Goal: Transaction & Acquisition: Purchase product/service

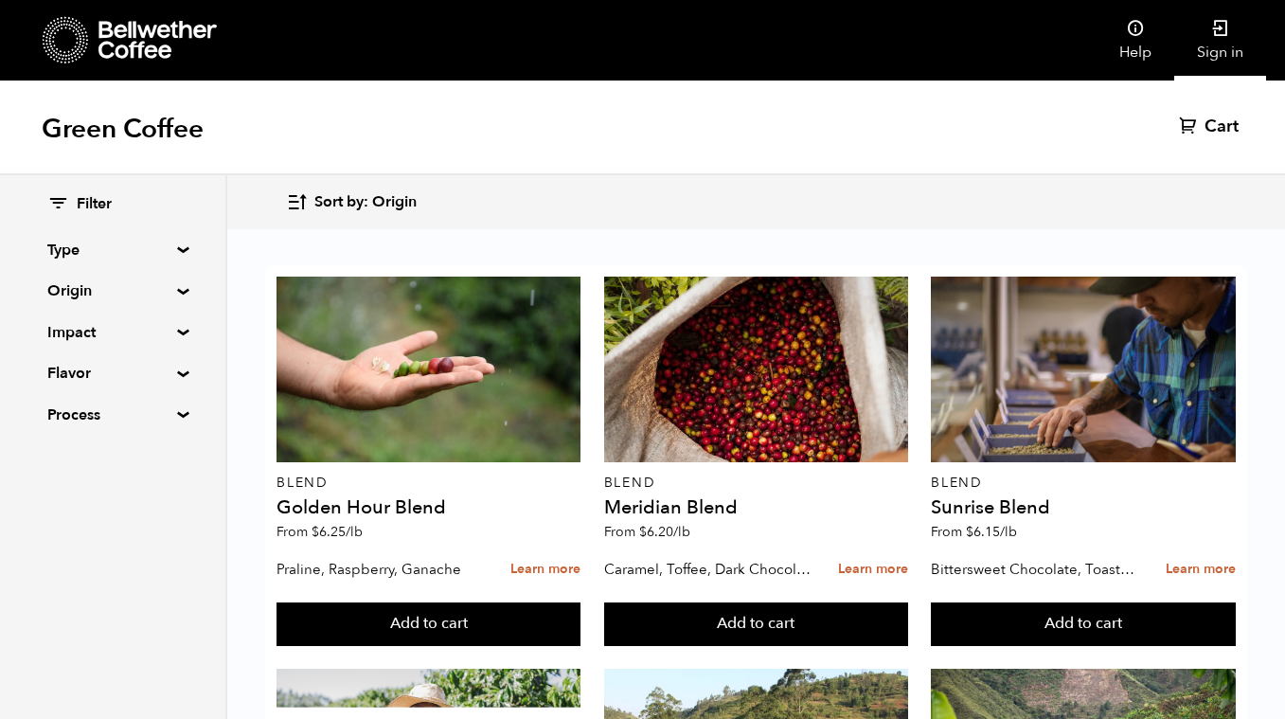
click at [1242, 30] on link "Sign in" at bounding box center [1220, 40] width 92 height 80
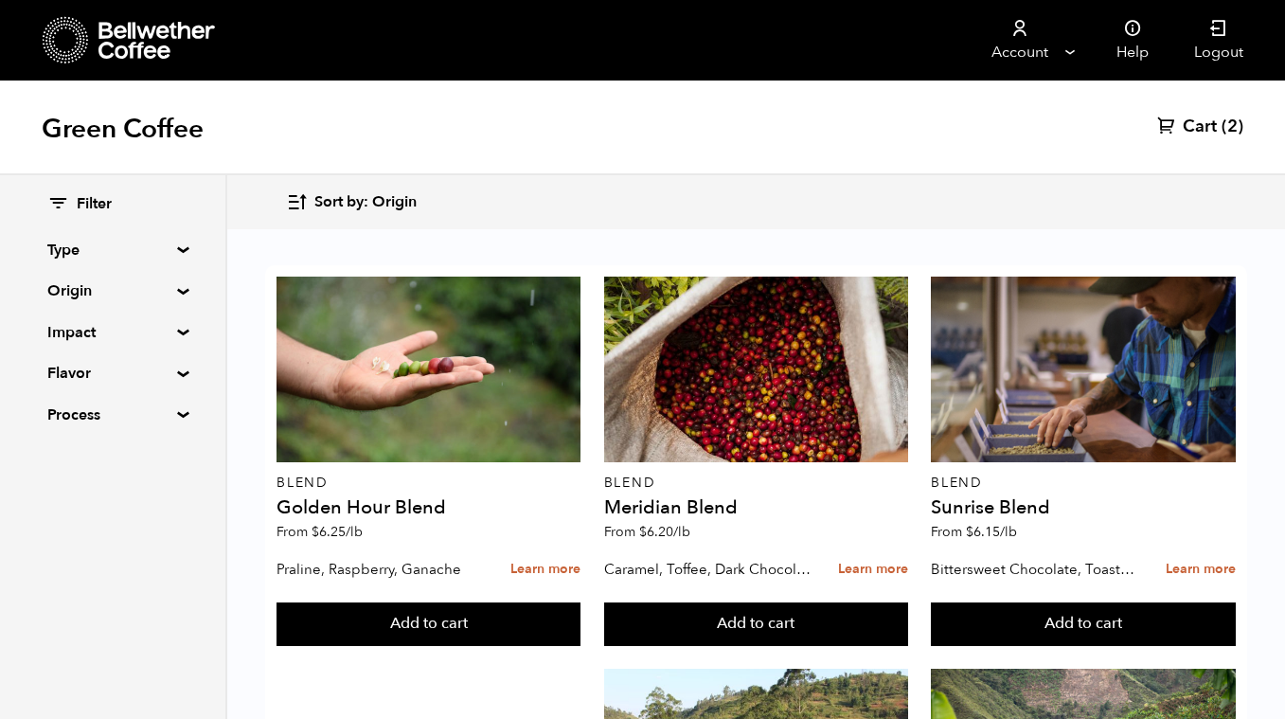
scroll to position [85, 0]
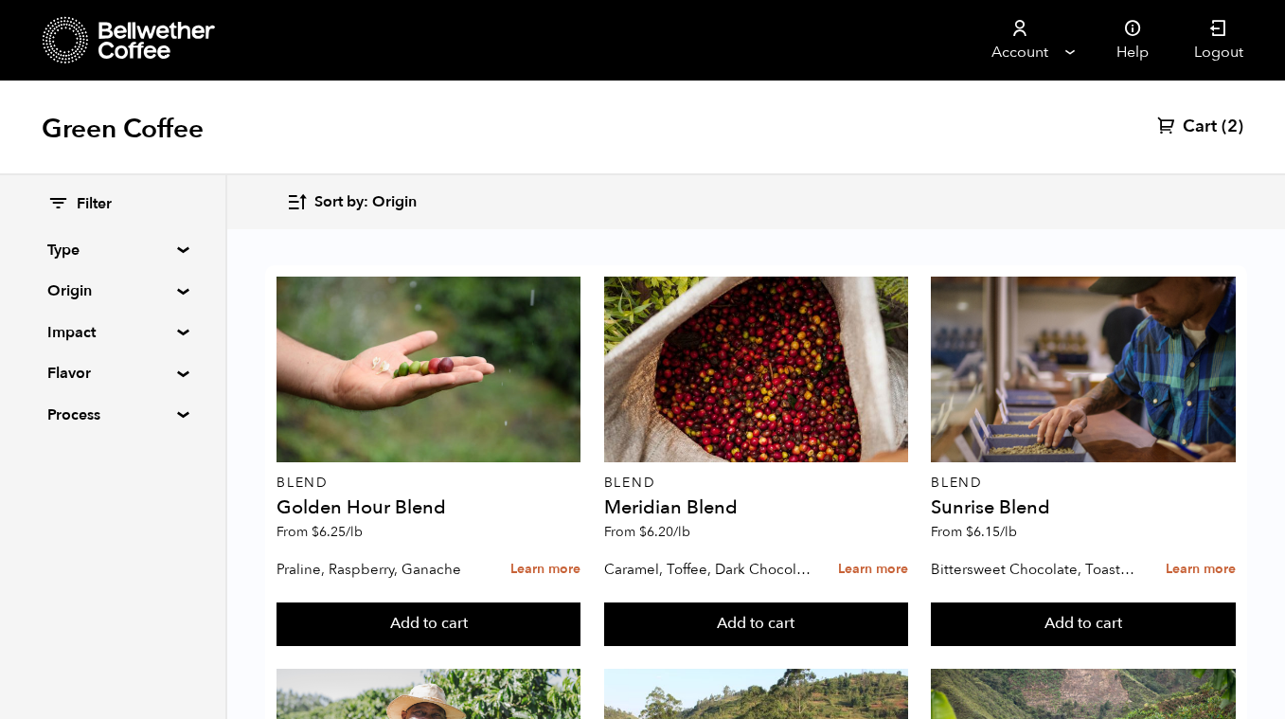
click at [134, 292] on summary "Origin" at bounding box center [112, 290] width 131 height 23
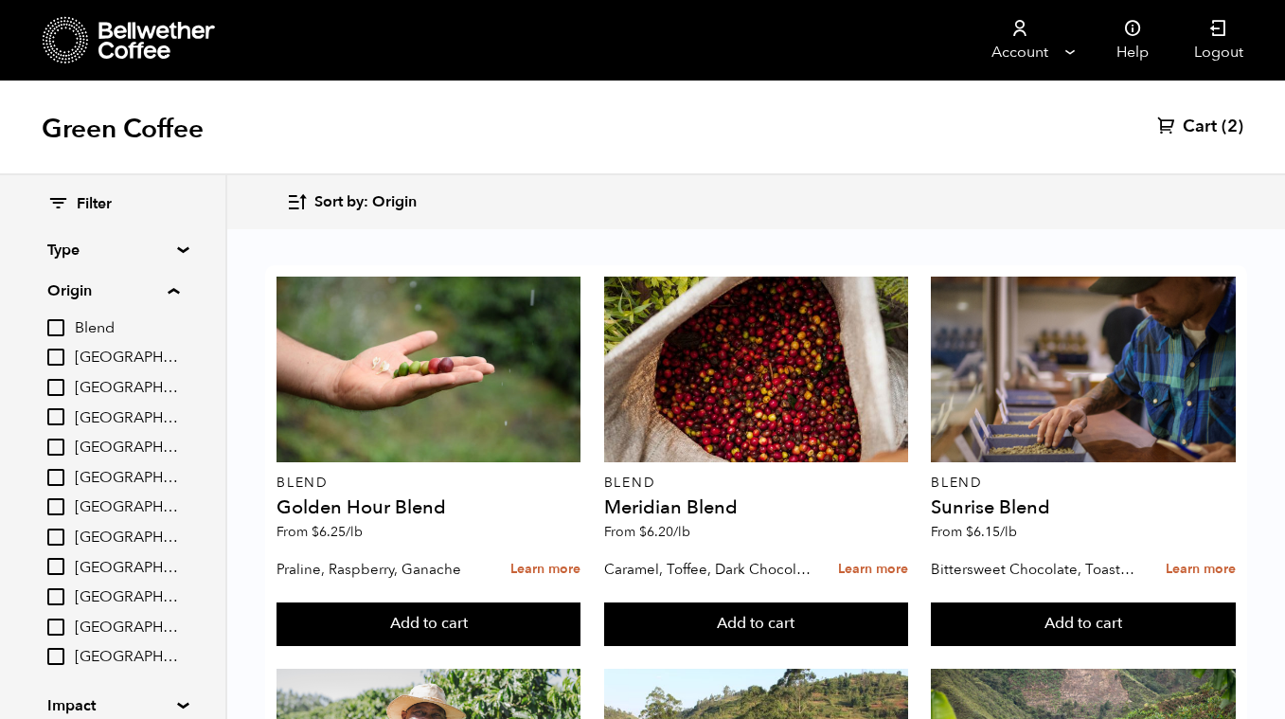
click at [183, 185] on div "Filter Type Blend Single Origin Decaf Seasonal Year Round Origin Blend Brazil B…" at bounding box center [112, 496] width 225 height 643
click at [176, 293] on summary "Origin" at bounding box center [113, 290] width 132 height 23
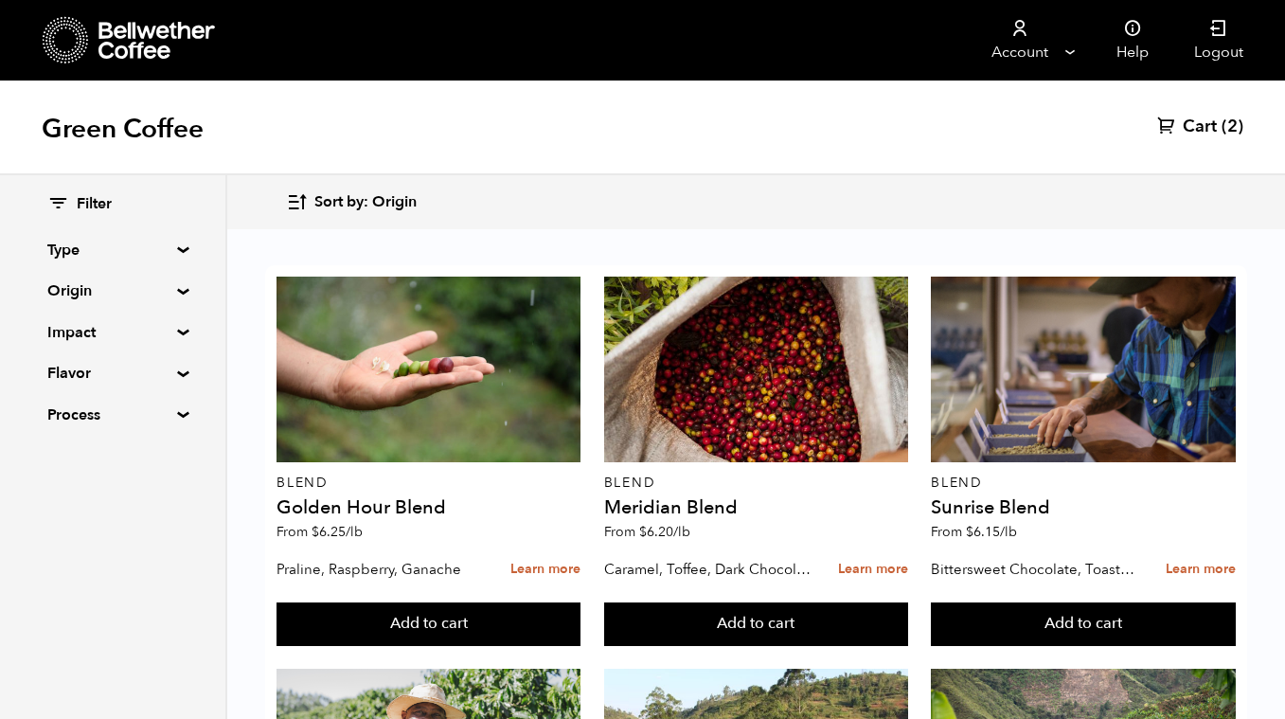
click at [176, 251] on summary "Type" at bounding box center [112, 250] width 131 height 23
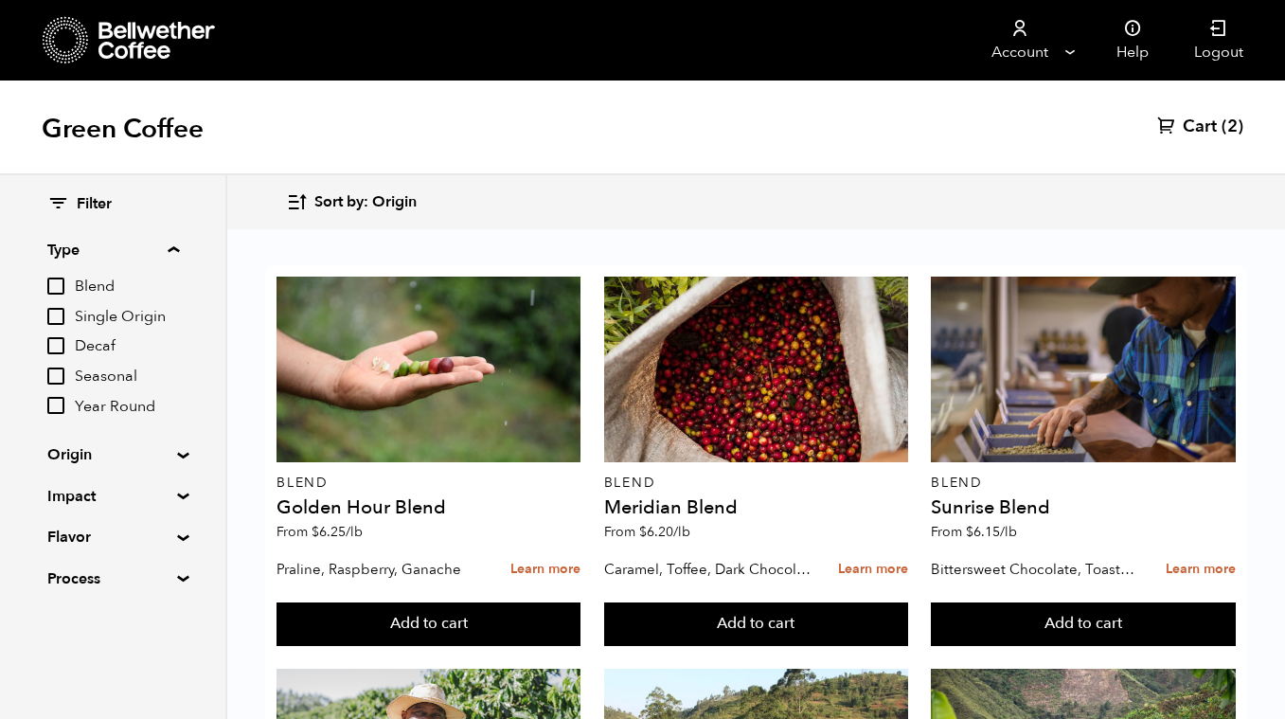
click at [177, 242] on summary "Type" at bounding box center [113, 250] width 132 height 23
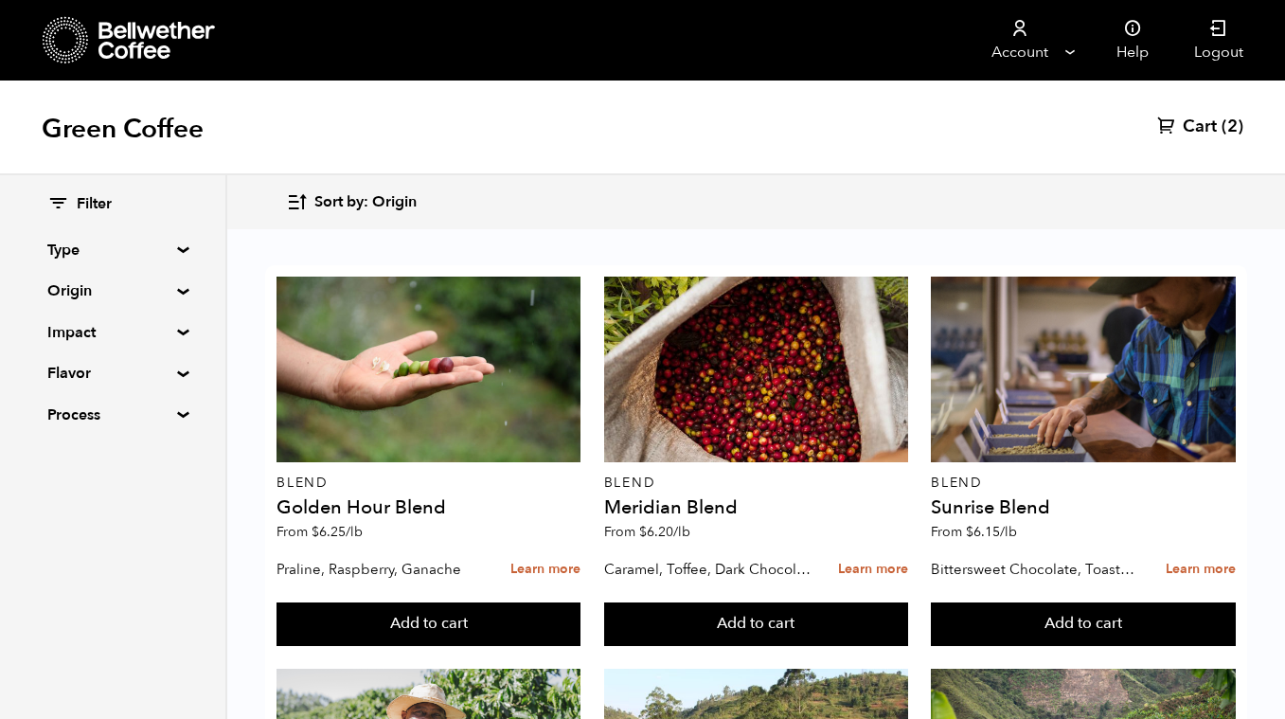
click at [320, 200] on span "Sort by: Origin" at bounding box center [365, 202] width 102 height 21
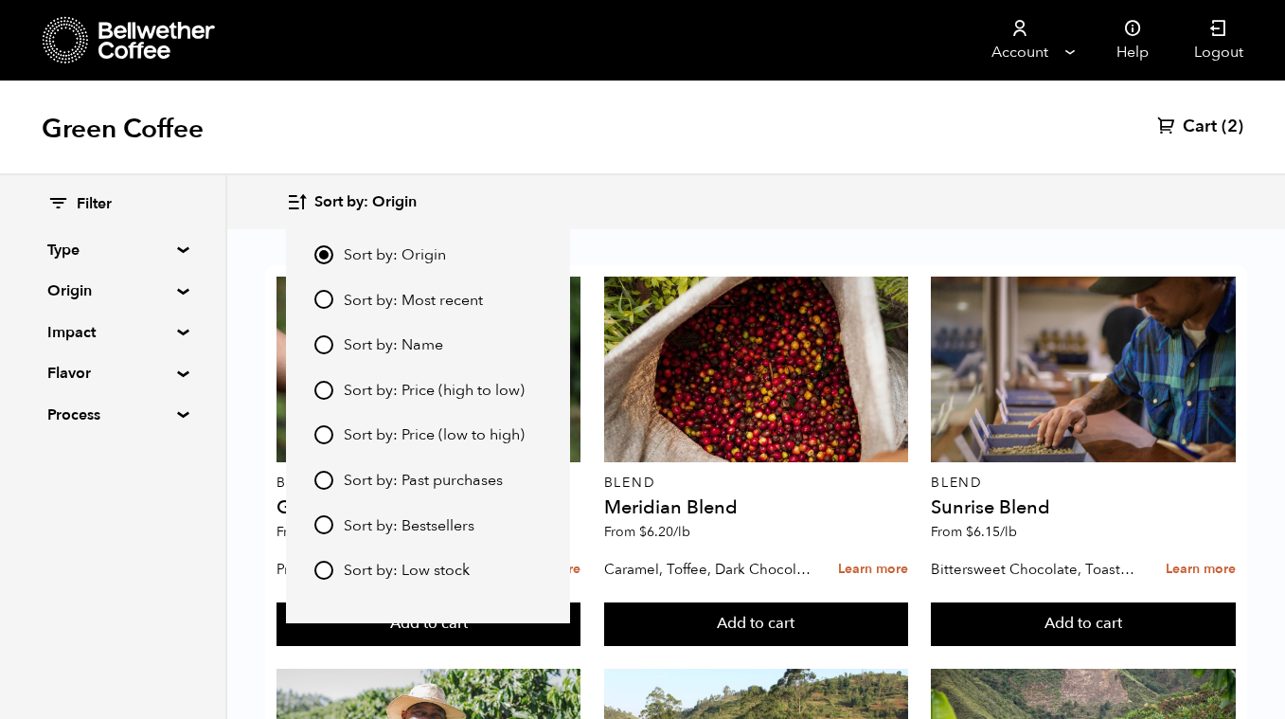
click at [317, 427] on input "Sort by: Price (low to high)" at bounding box center [323, 434] width 19 height 19
radio input "true"
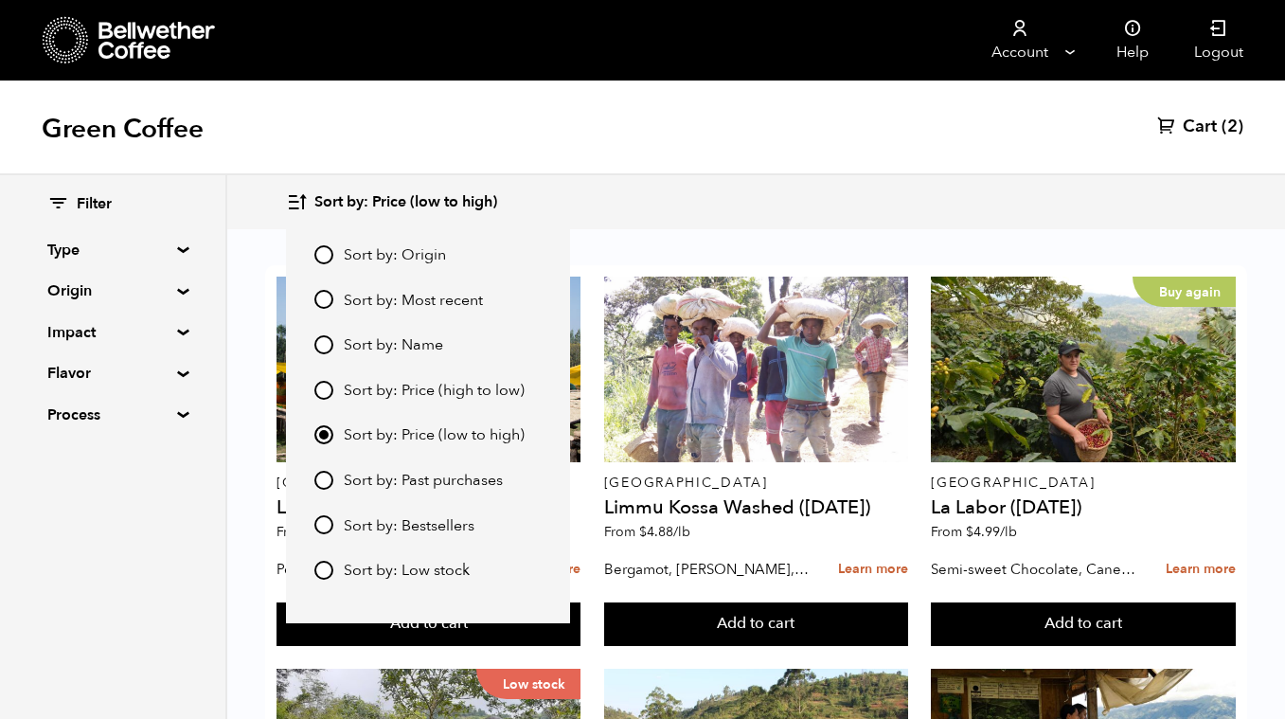
click at [628, 165] on div "Green Coffee Cart (2)" at bounding box center [642, 127] width 1285 height 95
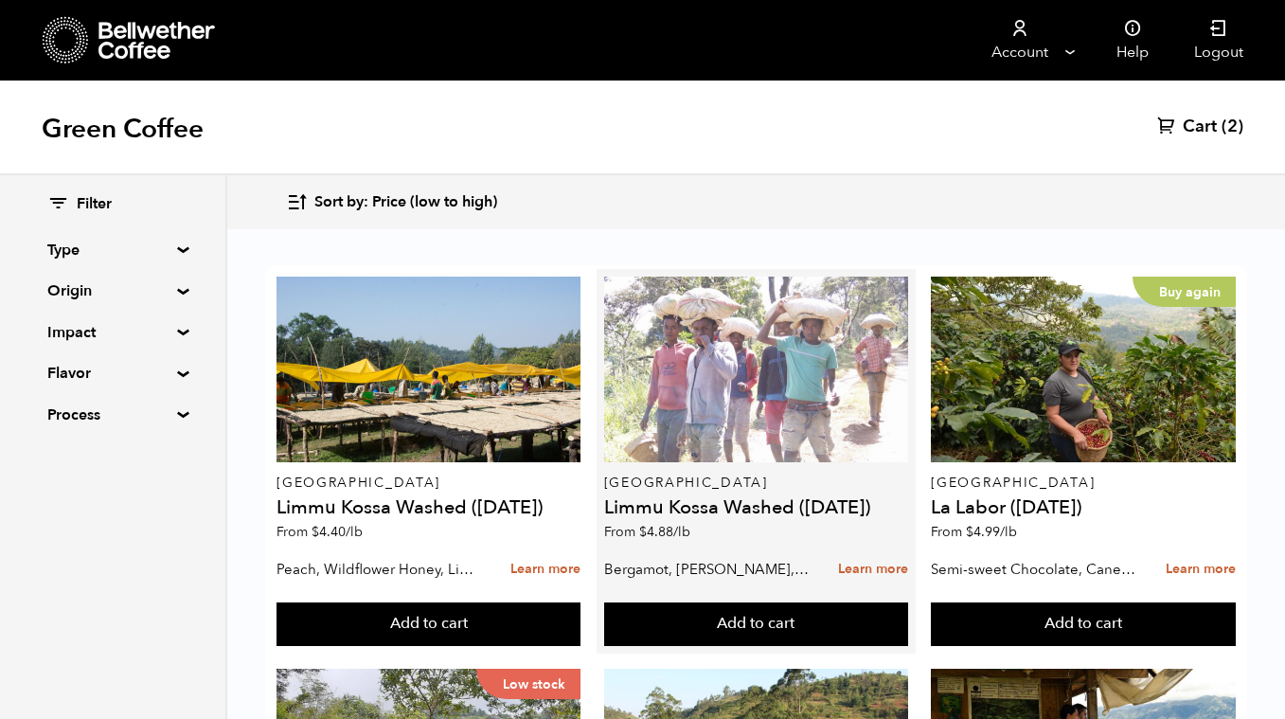
scroll to position [27, 0]
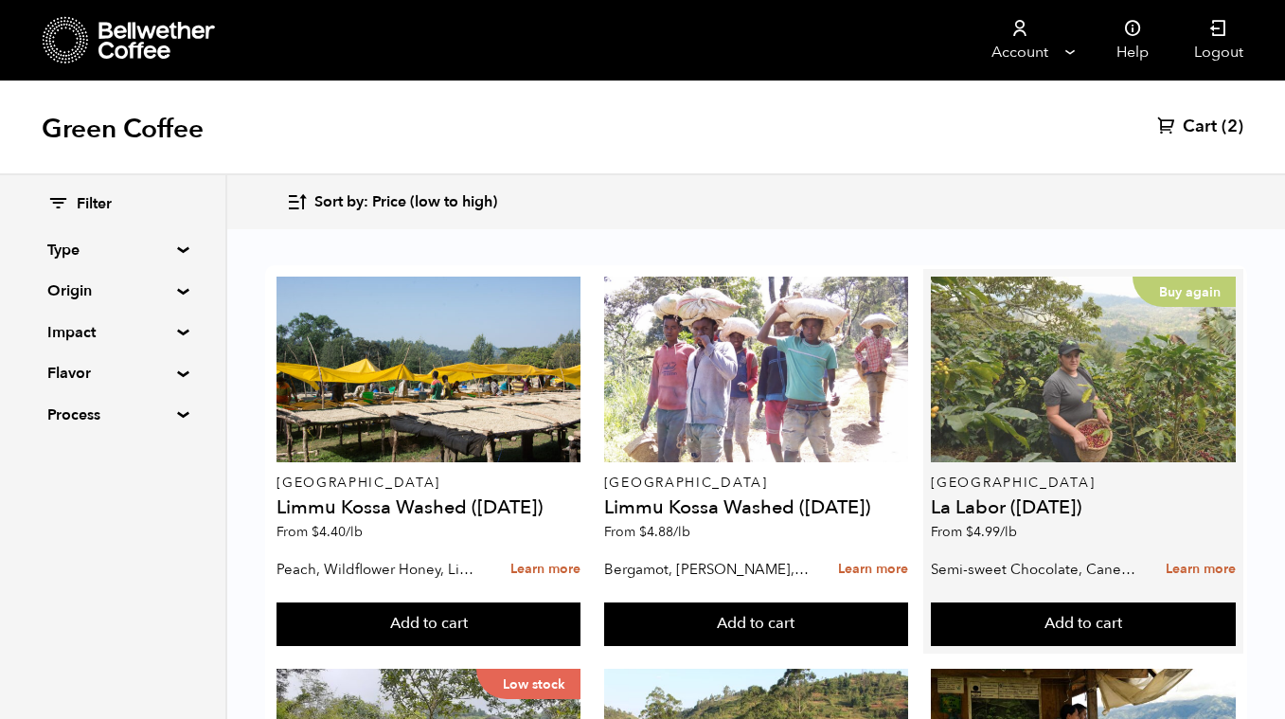
click at [1083, 364] on div "Buy again" at bounding box center [1083, 370] width 304 height 186
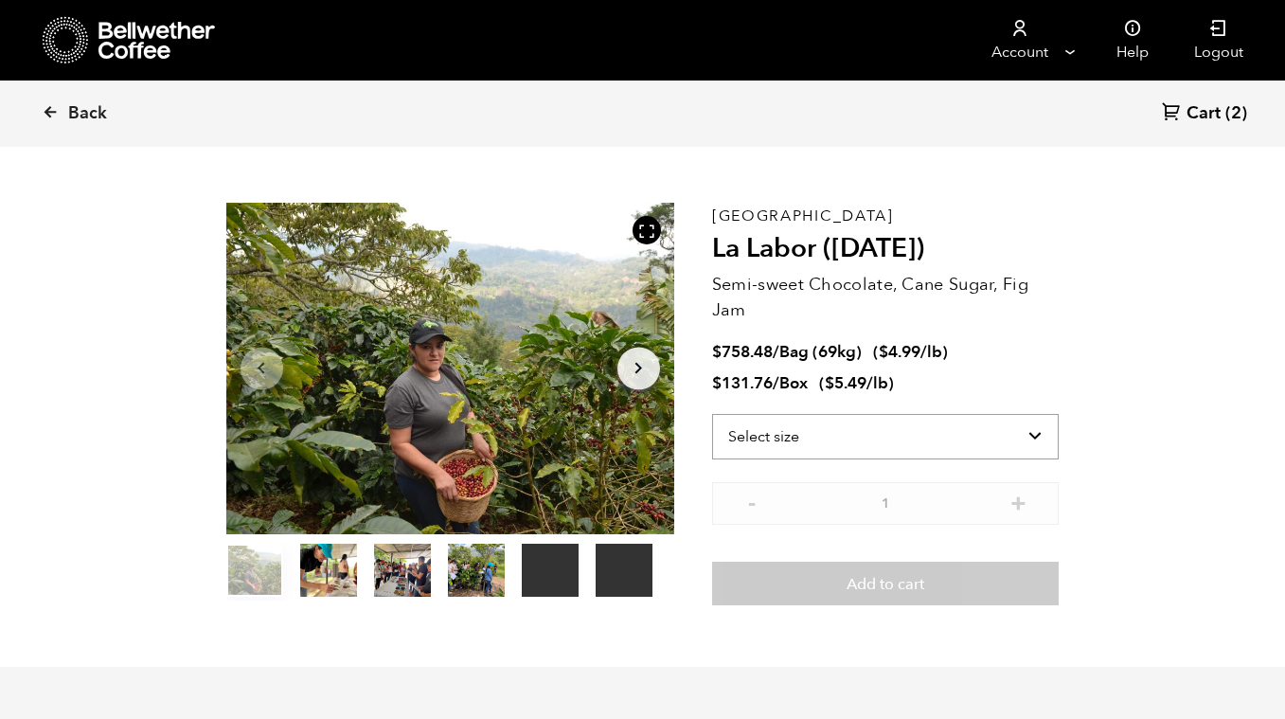
scroll to position [824, 811]
click at [1022, 431] on select "Select size Bag (69kg) (152 lbs) Box (24 lbs)" at bounding box center [886, 436] width 348 height 45
select select "bag-2"
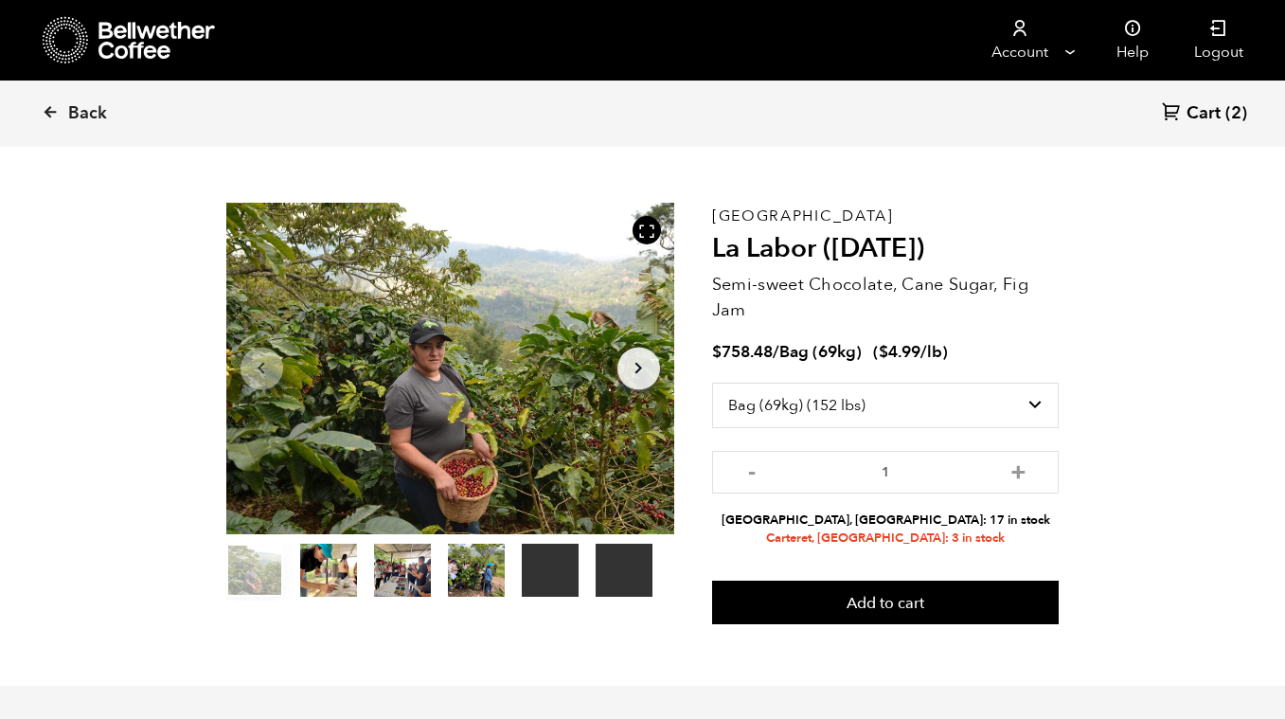
click at [1016, 469] on button "+" at bounding box center [1019, 469] width 24 height 19
click at [753, 469] on button "-" at bounding box center [752, 469] width 24 height 19
type input "2"
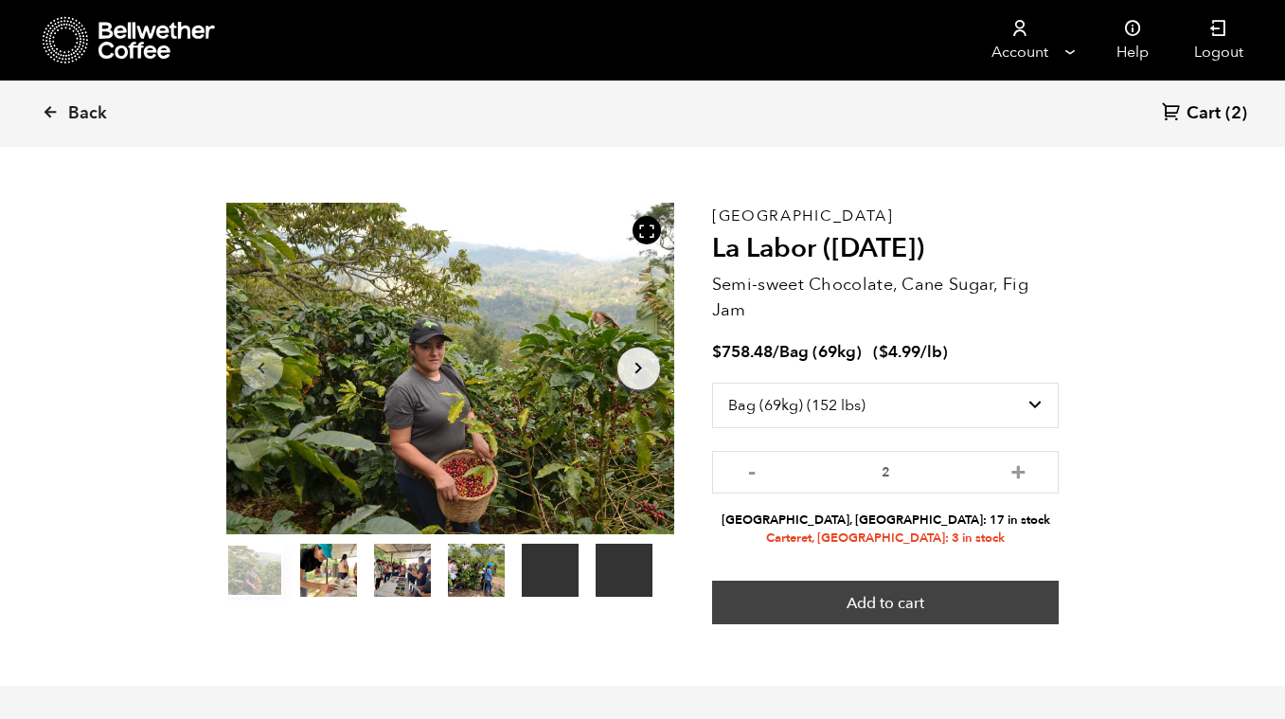
click at [900, 600] on button "Add to cart" at bounding box center [886, 602] width 348 height 44
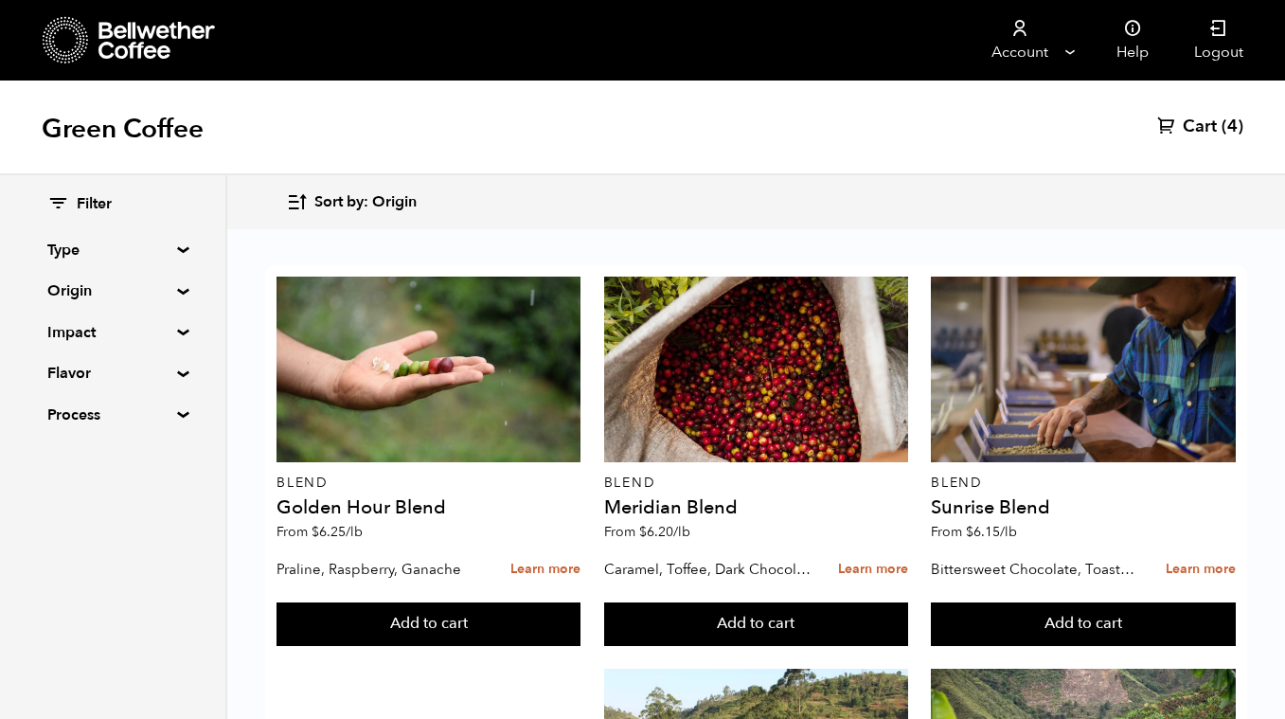
click at [362, 205] on span "Sort by: Origin" at bounding box center [365, 202] width 102 height 21
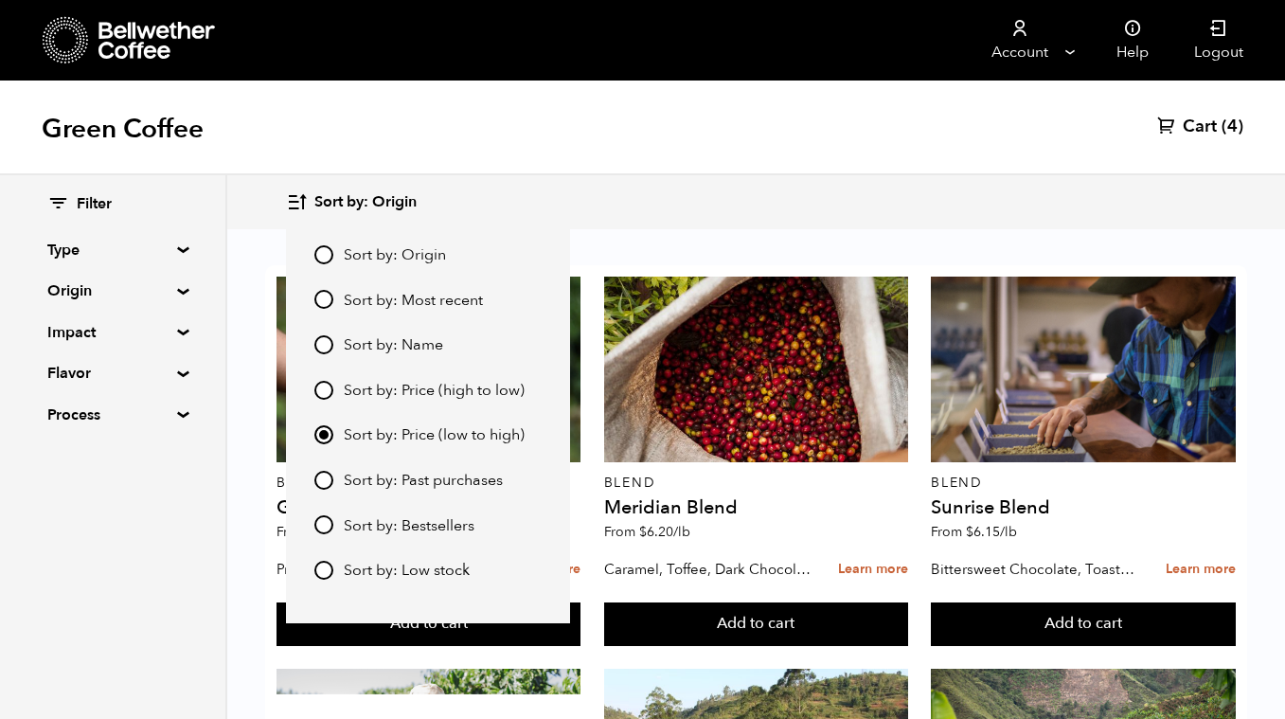
click at [326, 391] on input "Sort by: Price (high to low)" at bounding box center [323, 390] width 19 height 19
radio input "true"
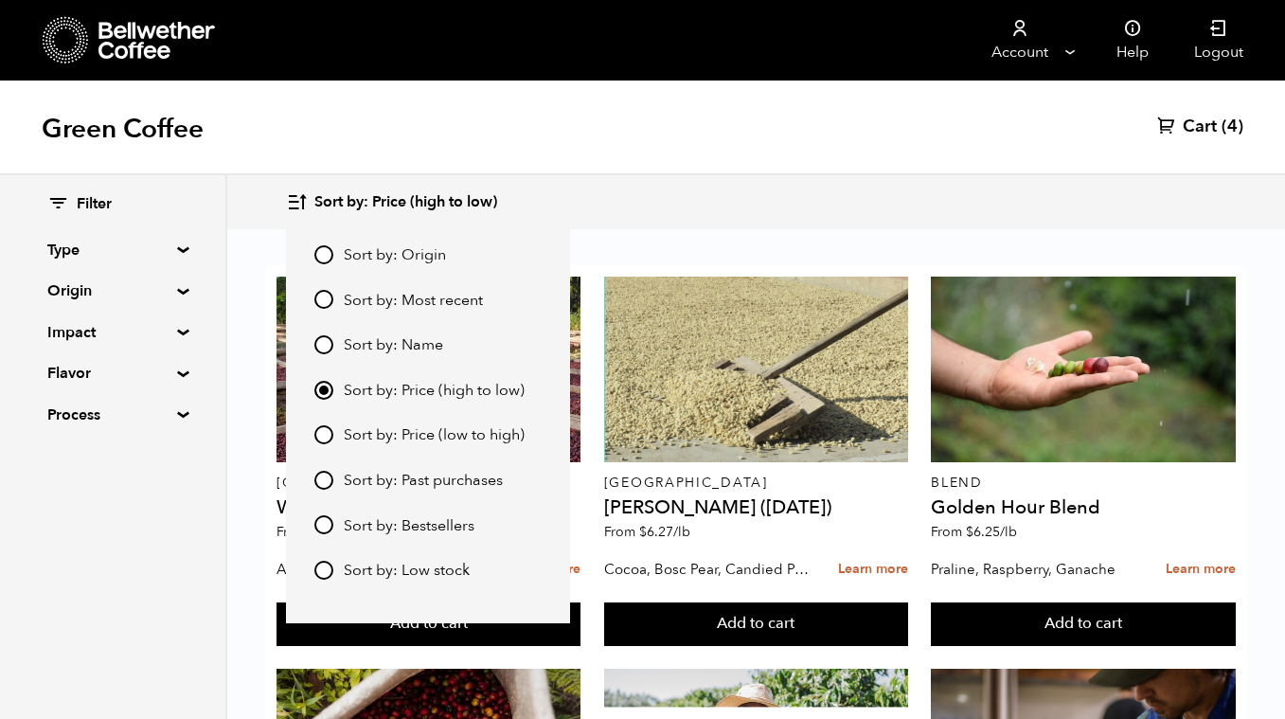
click at [717, 156] on div "Green Coffee Cart (4)" at bounding box center [642, 127] width 1285 height 95
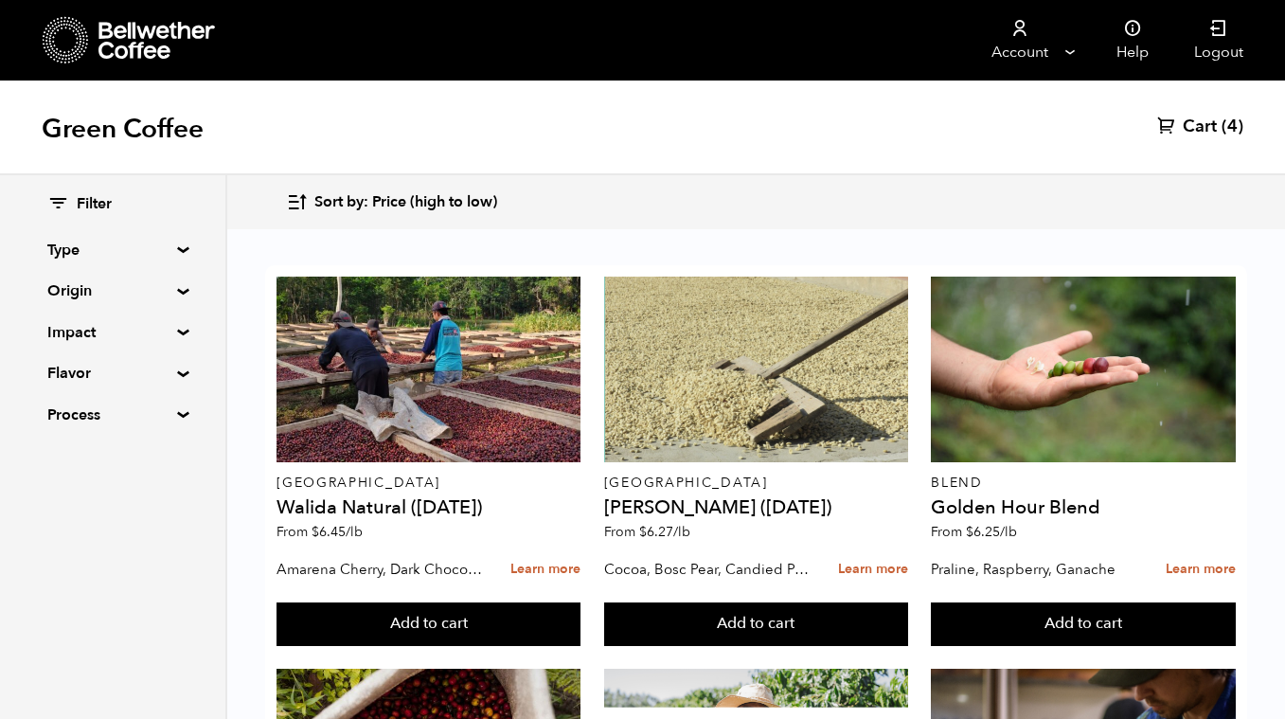
scroll to position [2055, 0]
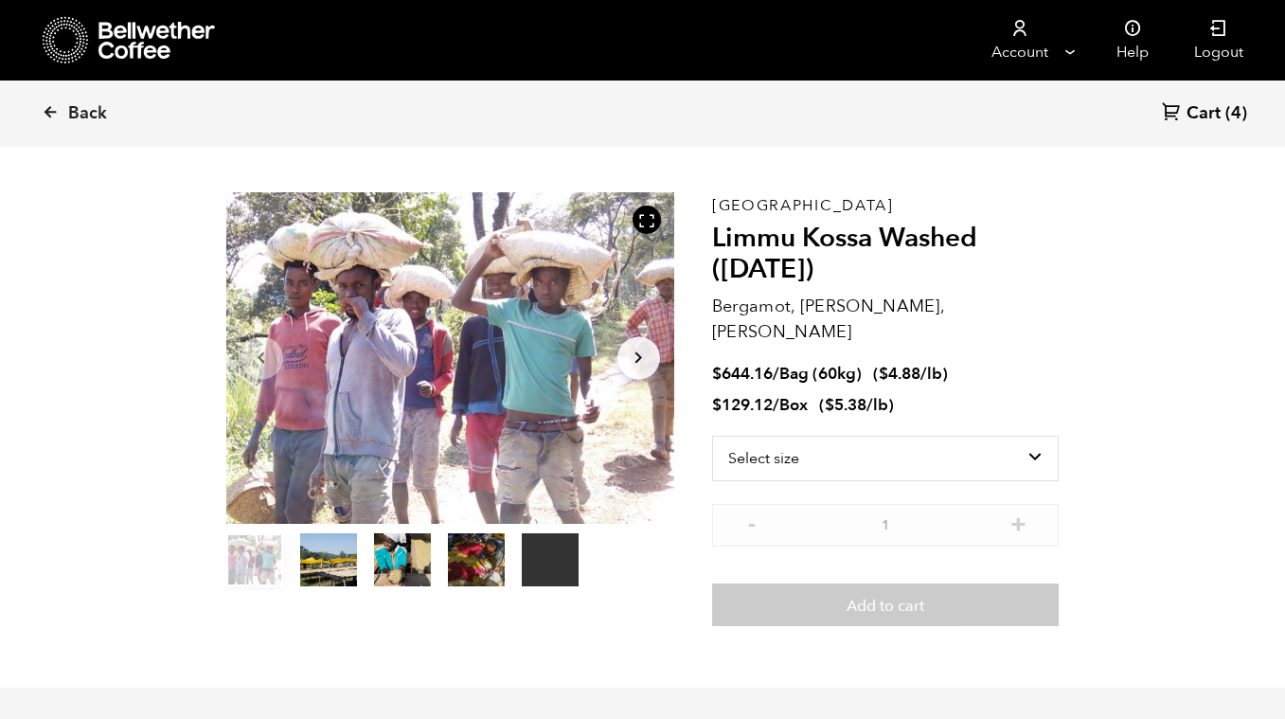
scroll to position [43, 0]
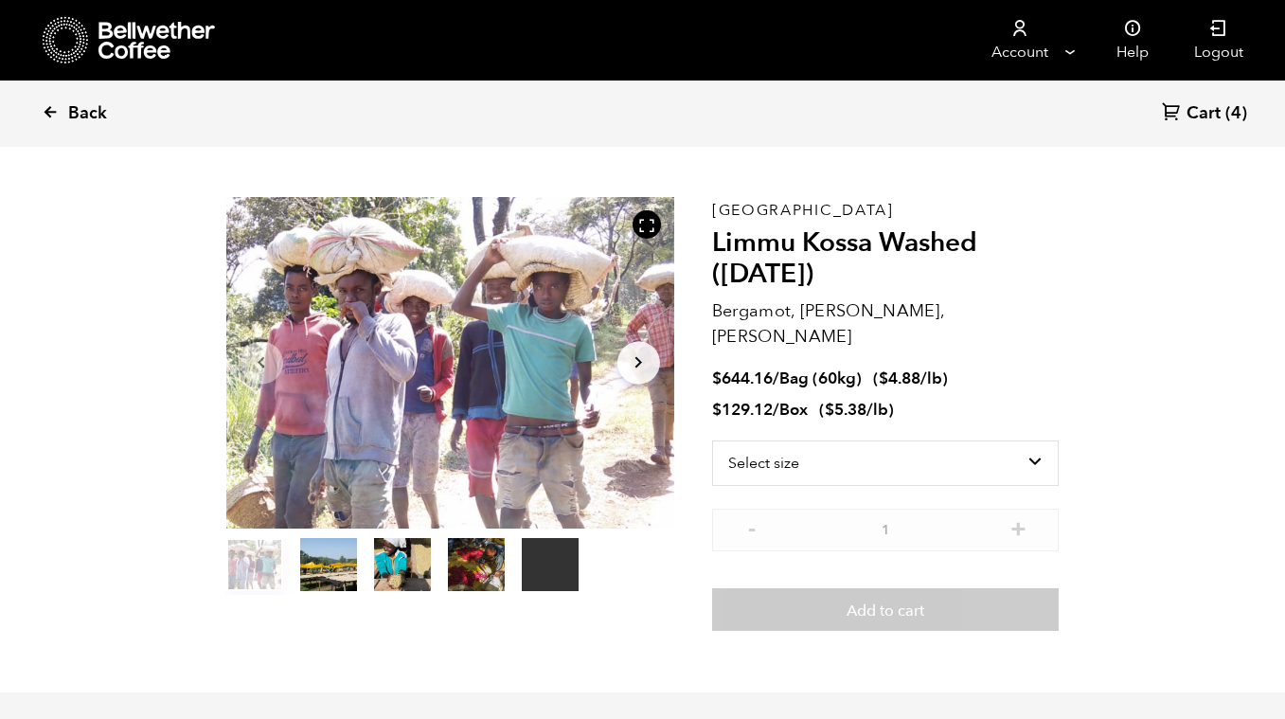
click at [86, 107] on span "Back" at bounding box center [87, 113] width 39 height 23
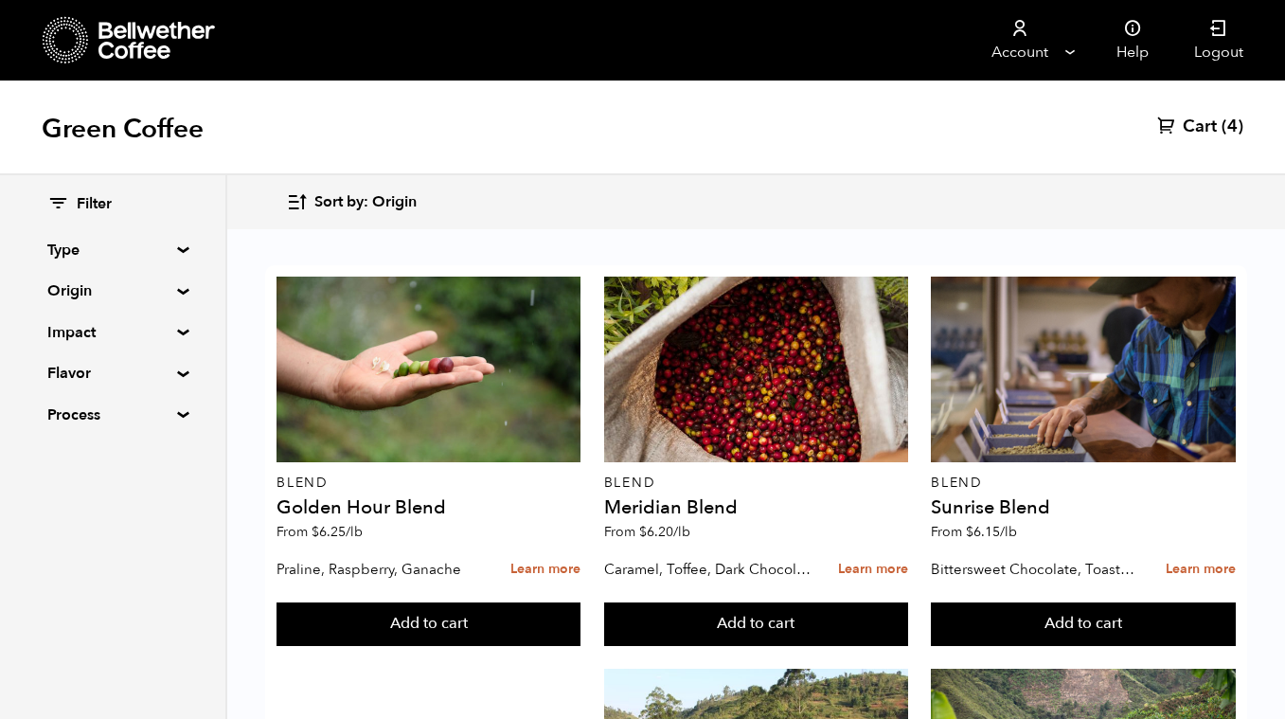
click at [374, 208] on span "Sort by: Origin" at bounding box center [365, 202] width 102 height 21
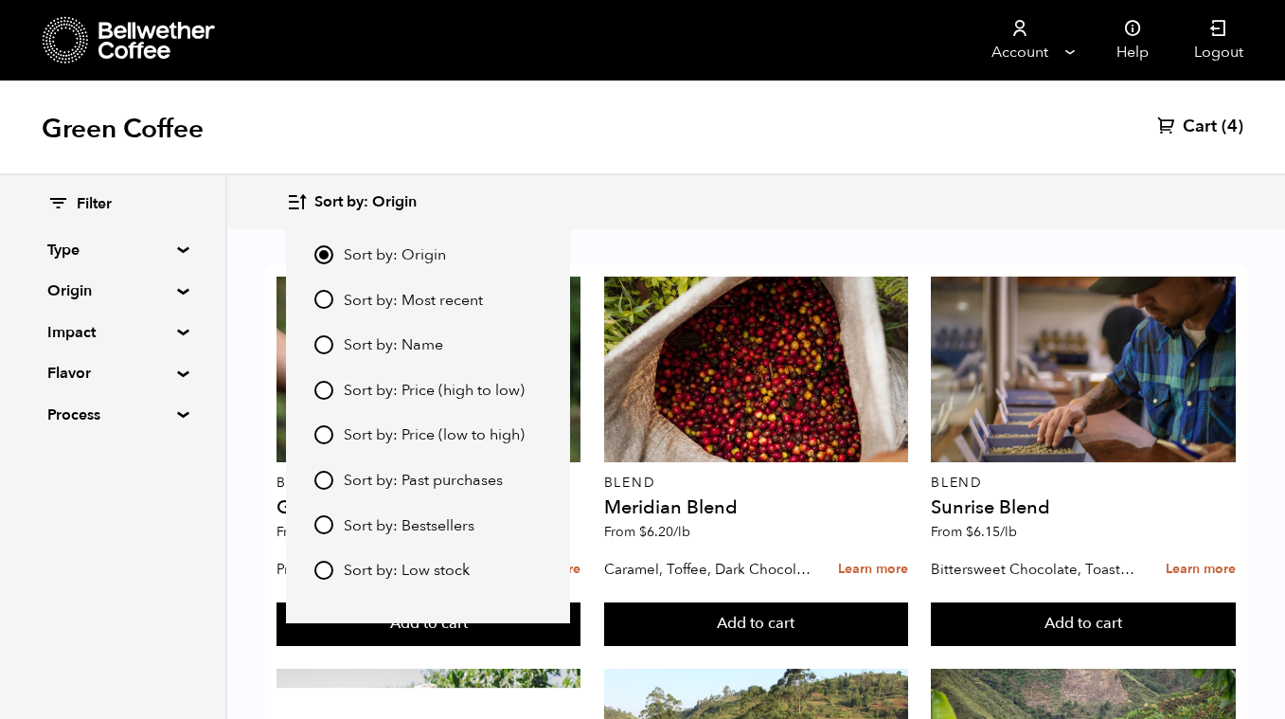
click at [327, 311] on div "Sort by: Origin Sort by: Most recent Sort by: Name Sort by: Price (high to low)…" at bounding box center [427, 412] width 227 height 338
click at [329, 297] on input "Sort by: Most recent" at bounding box center [323, 299] width 19 height 19
radio input "true"
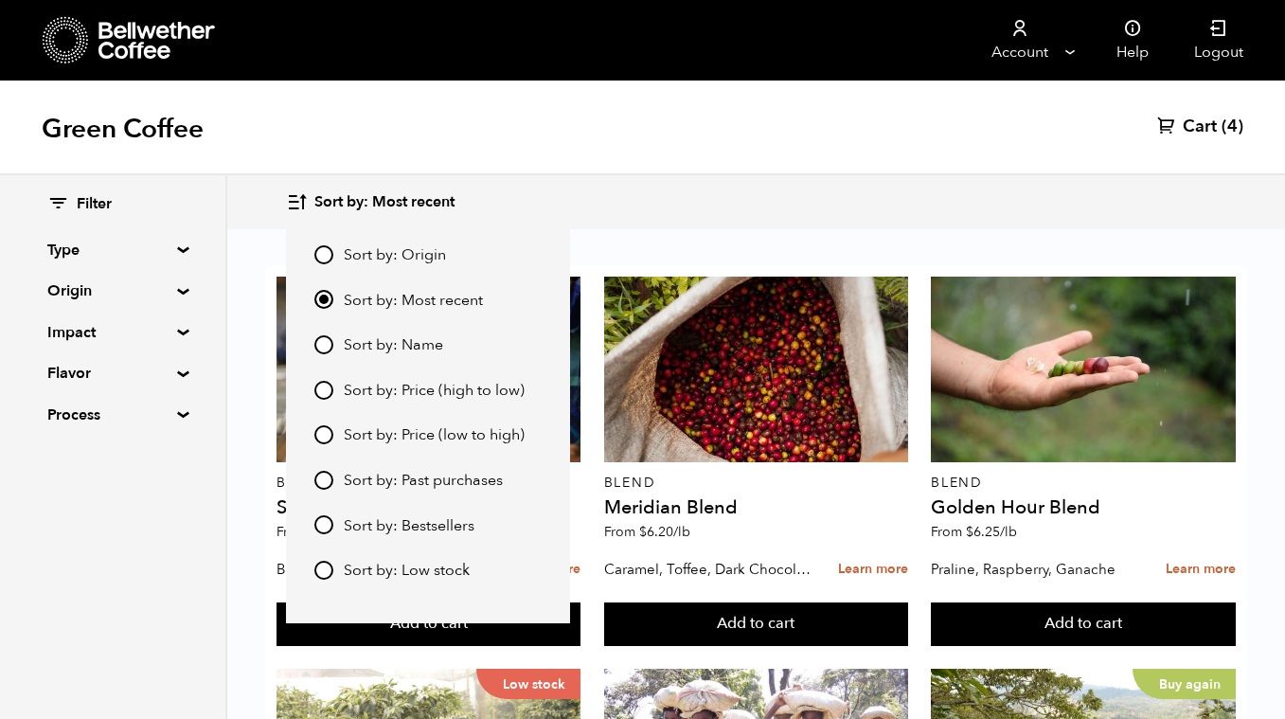
click at [730, 176] on div "Sort by: Most recent Sort by: Origin Sort by: Most recent Sort by: Name Sort by…" at bounding box center [642, 202] width 1285 height 54
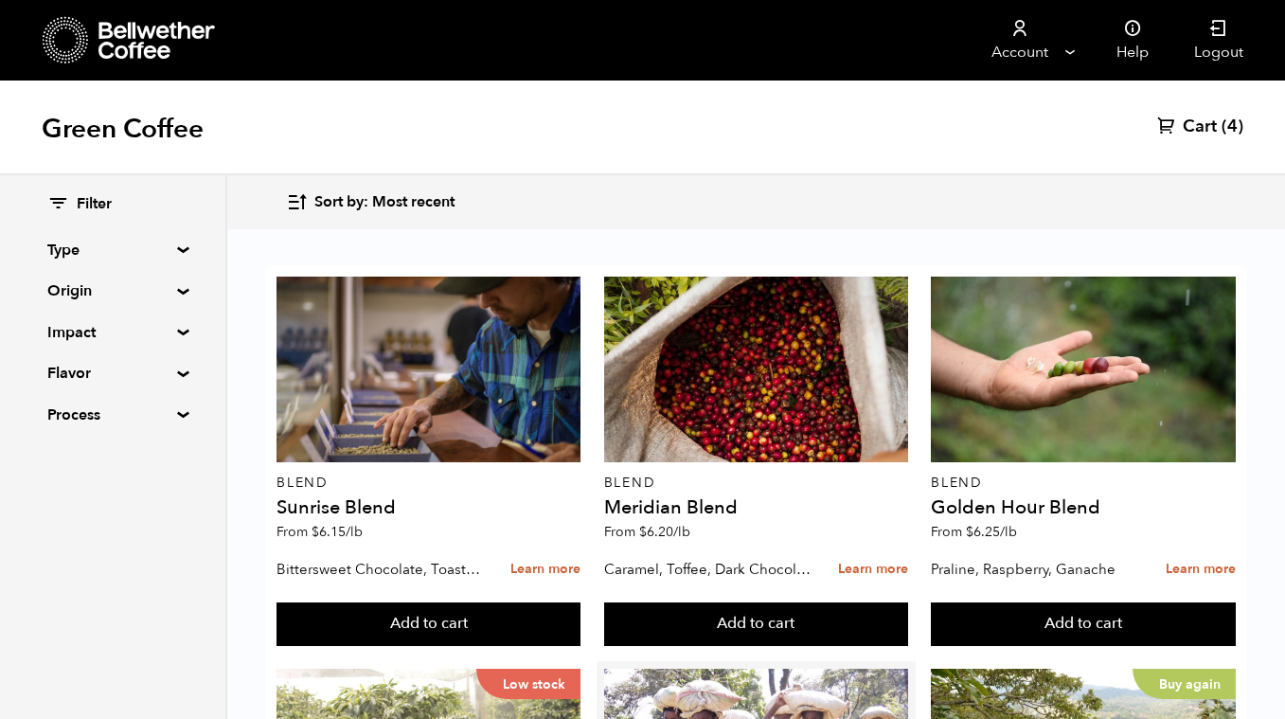
scroll to position [458, 0]
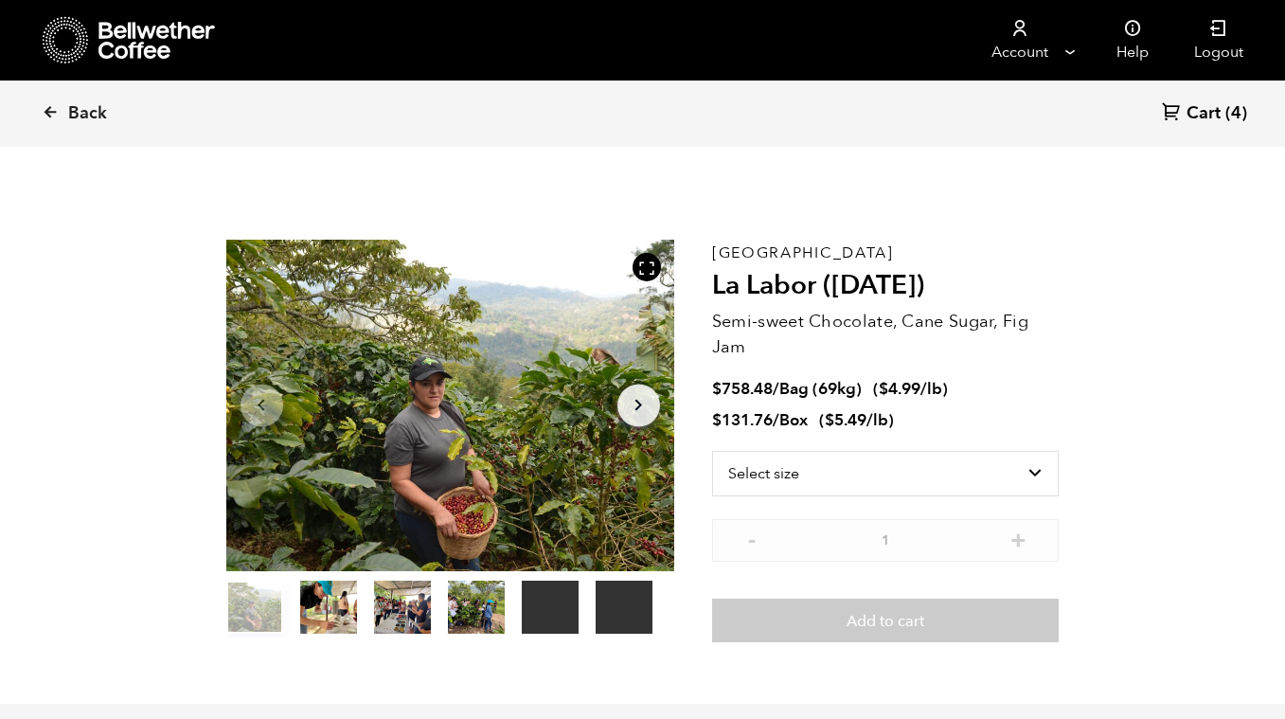
scroll to position [824, 811]
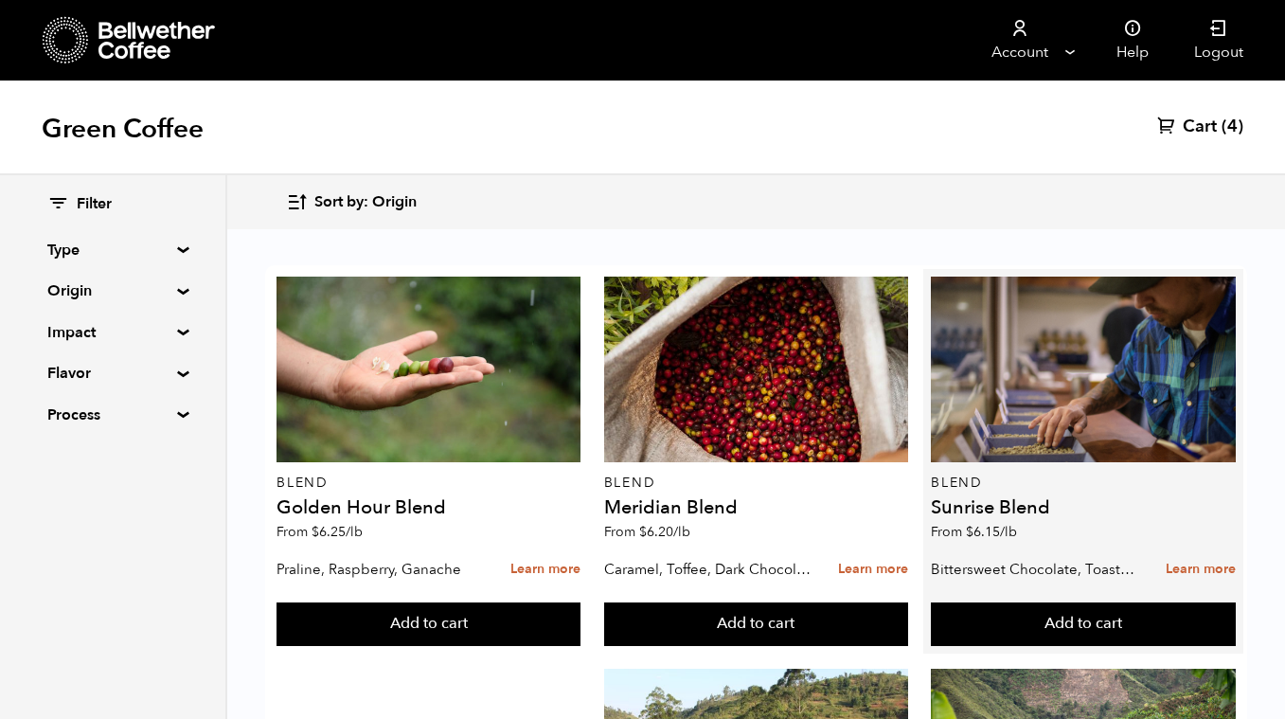
scroll to position [488, 0]
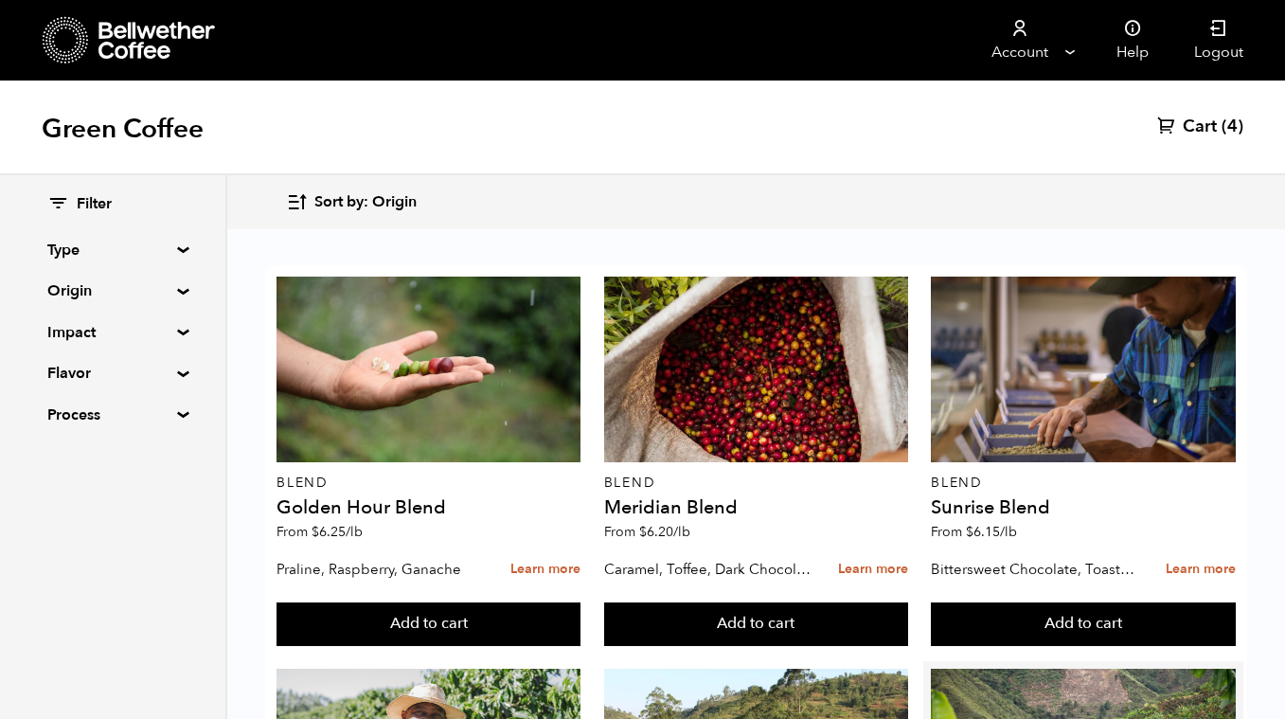
click at [580, 602] on button "Add to cart" at bounding box center [429, 624] width 304 height 44
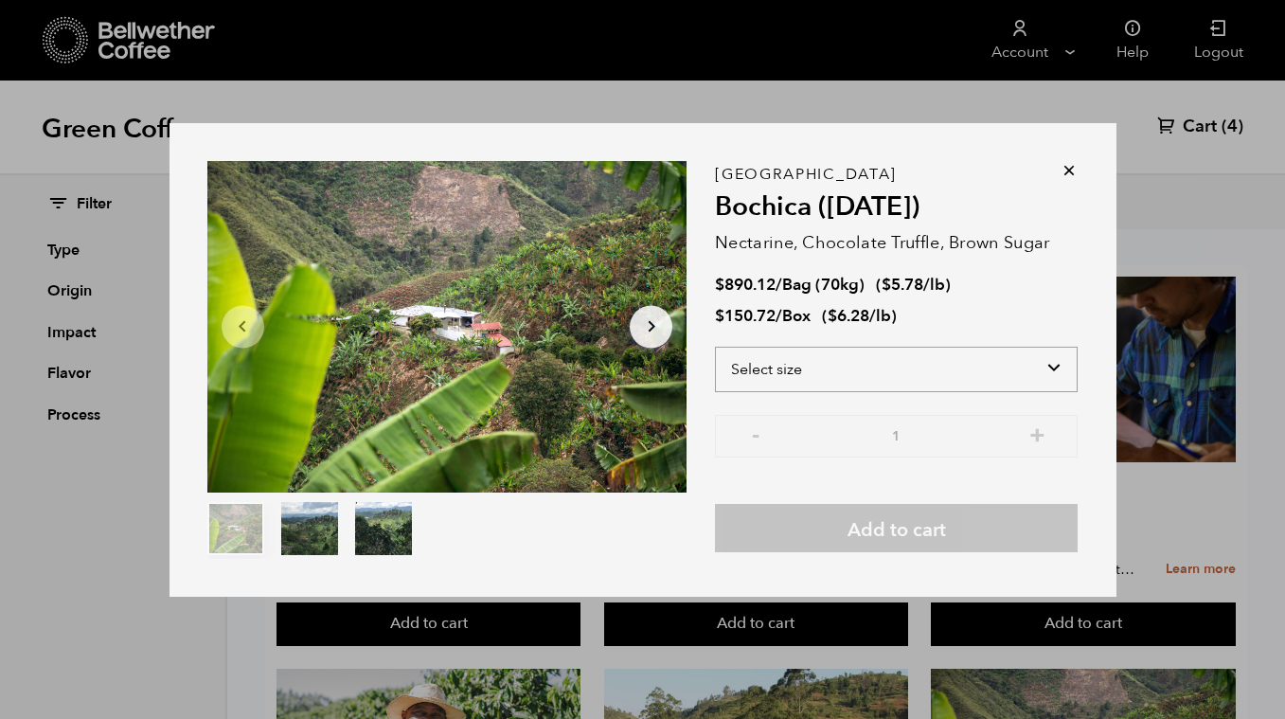
click at [1034, 372] on select "Select size Bag (70kg) (154 lbs) Box (24 lbs)" at bounding box center [896, 369] width 363 height 45
select select "bag"
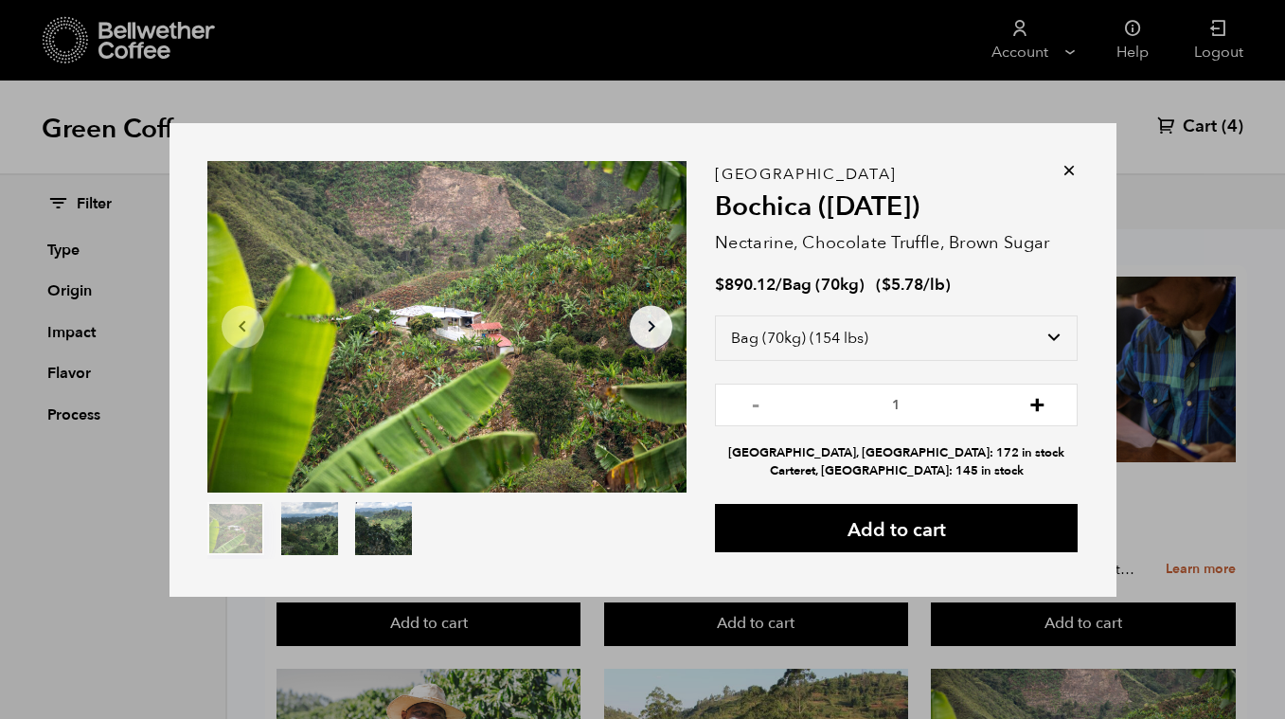
click at [1041, 409] on button "+" at bounding box center [1038, 402] width 24 height 19
type input "2"
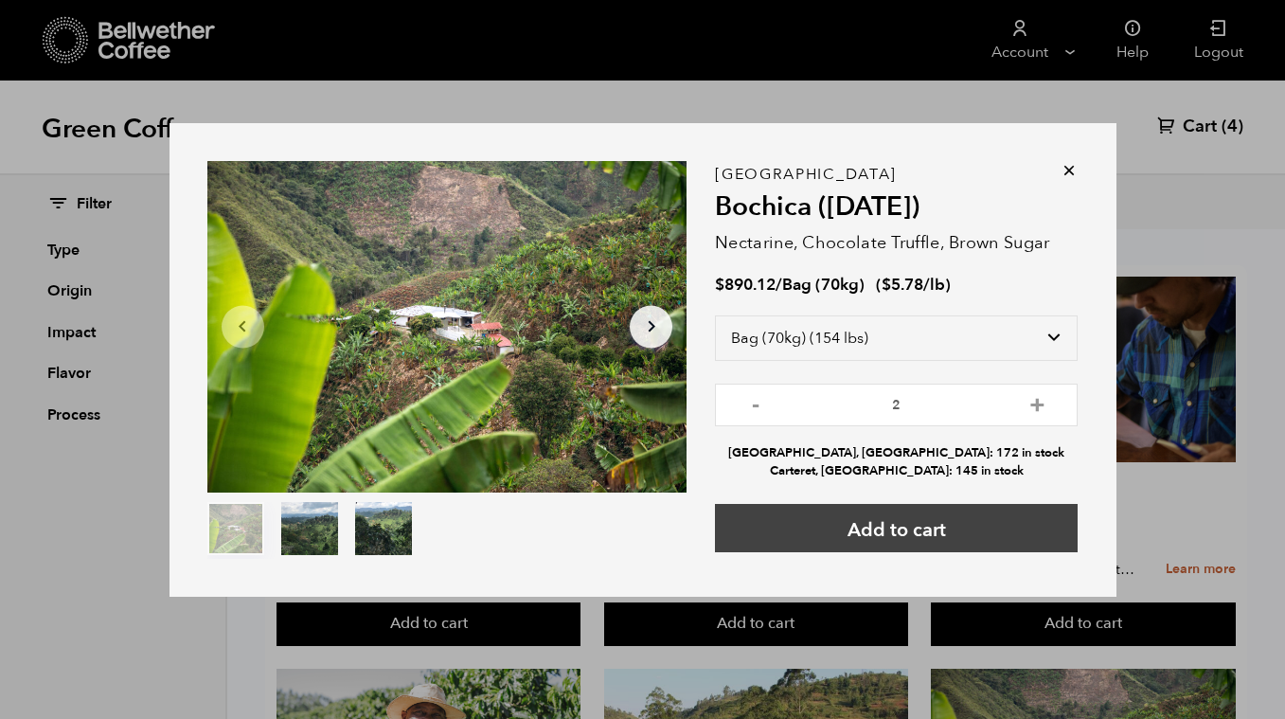
click at [937, 522] on button "Add to cart" at bounding box center [896, 528] width 363 height 48
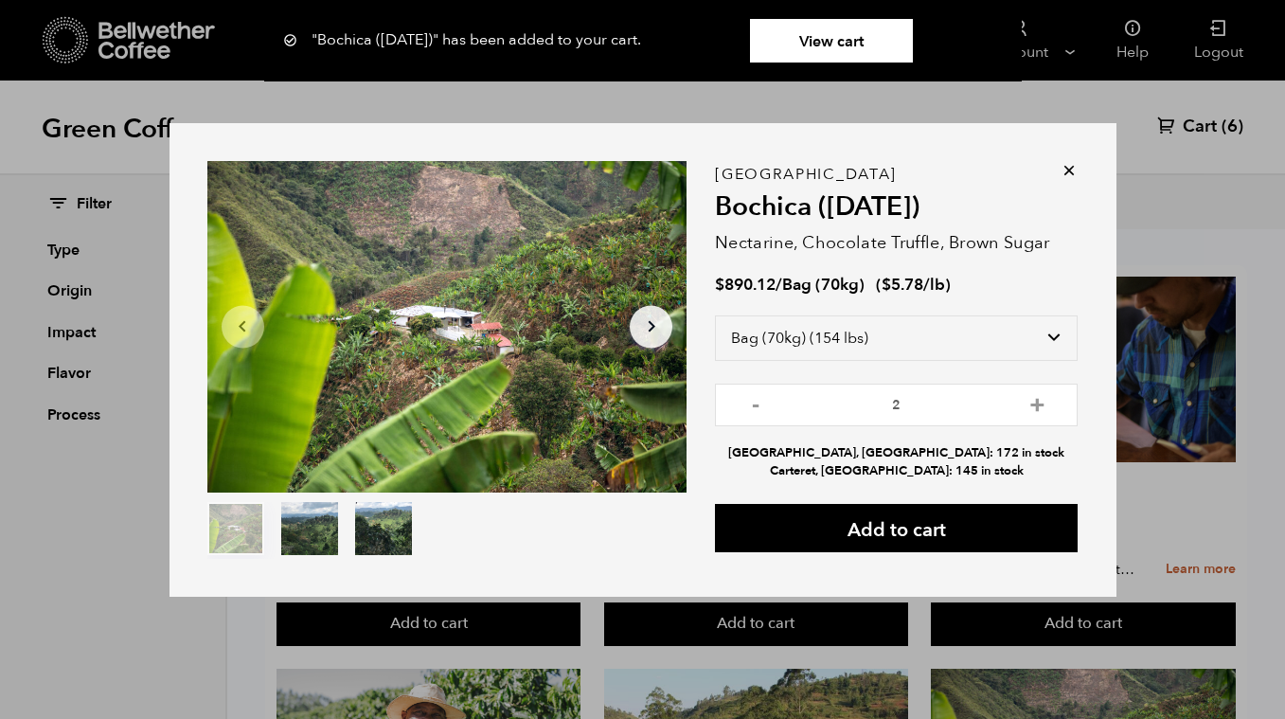
click at [1073, 166] on icon at bounding box center [1069, 170] width 19 height 19
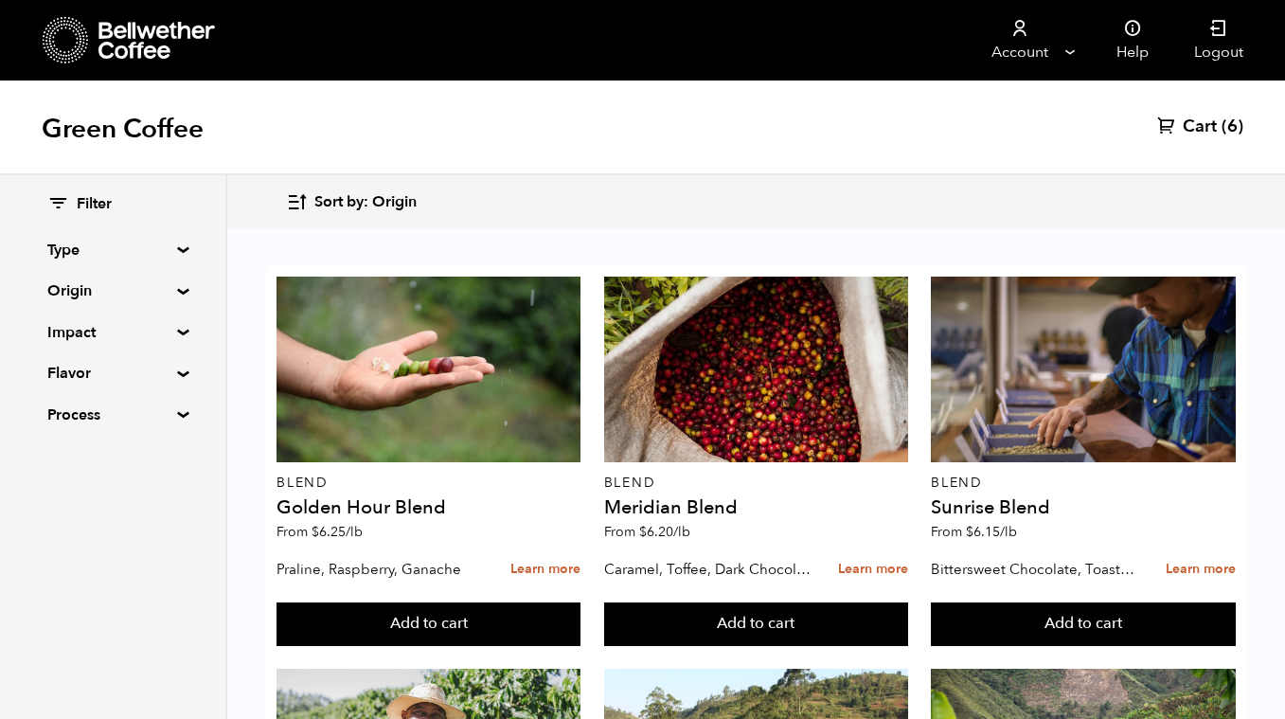
scroll to position [1510, 0]
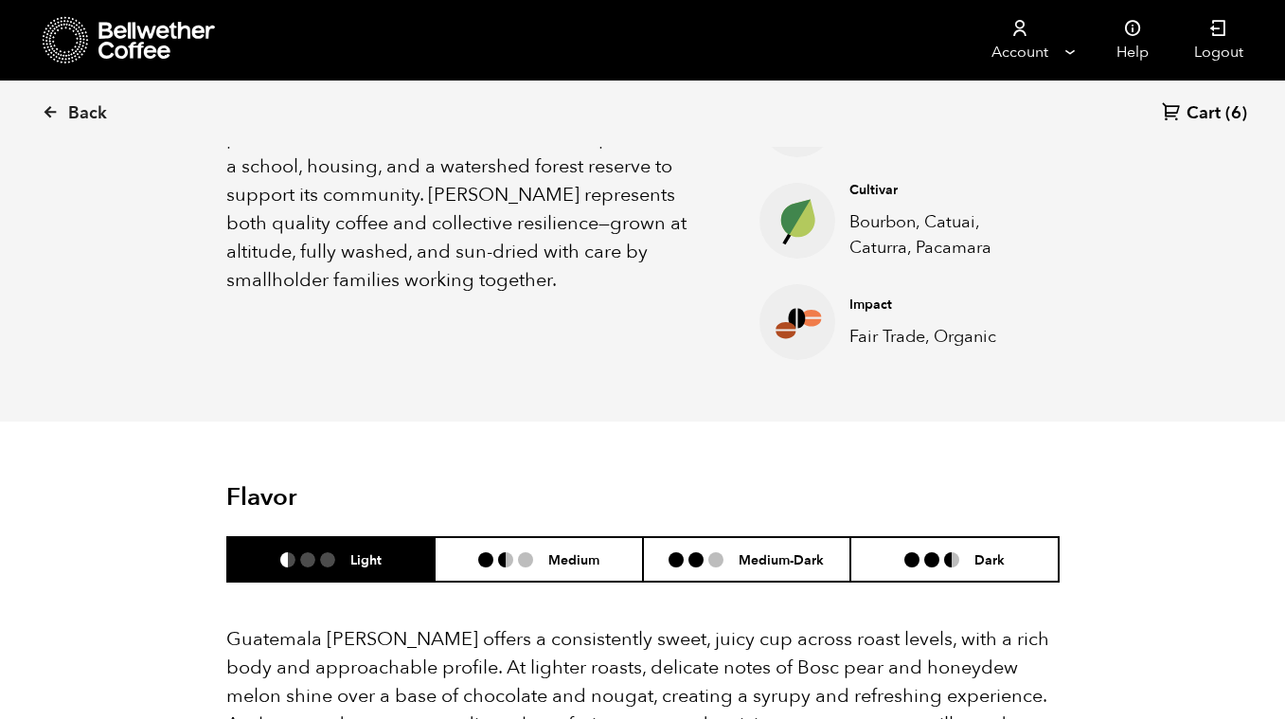
scroll to position [843, 0]
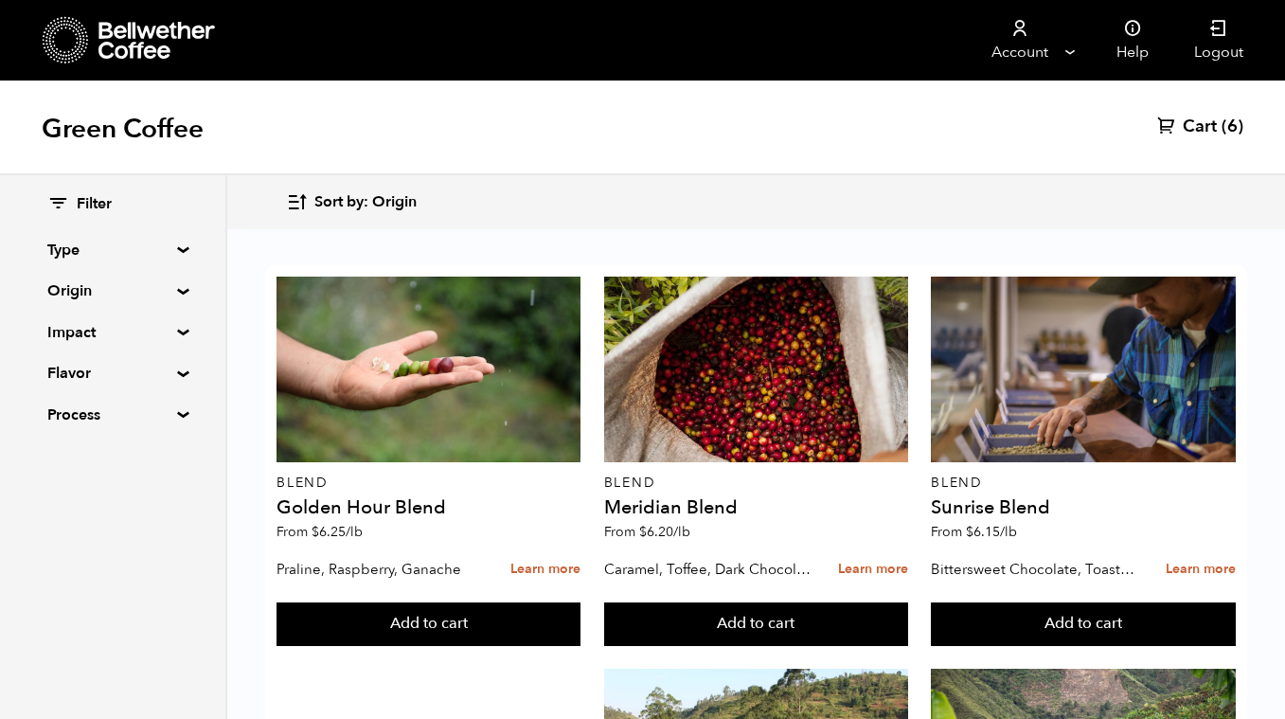
scroll to position [1194, 0]
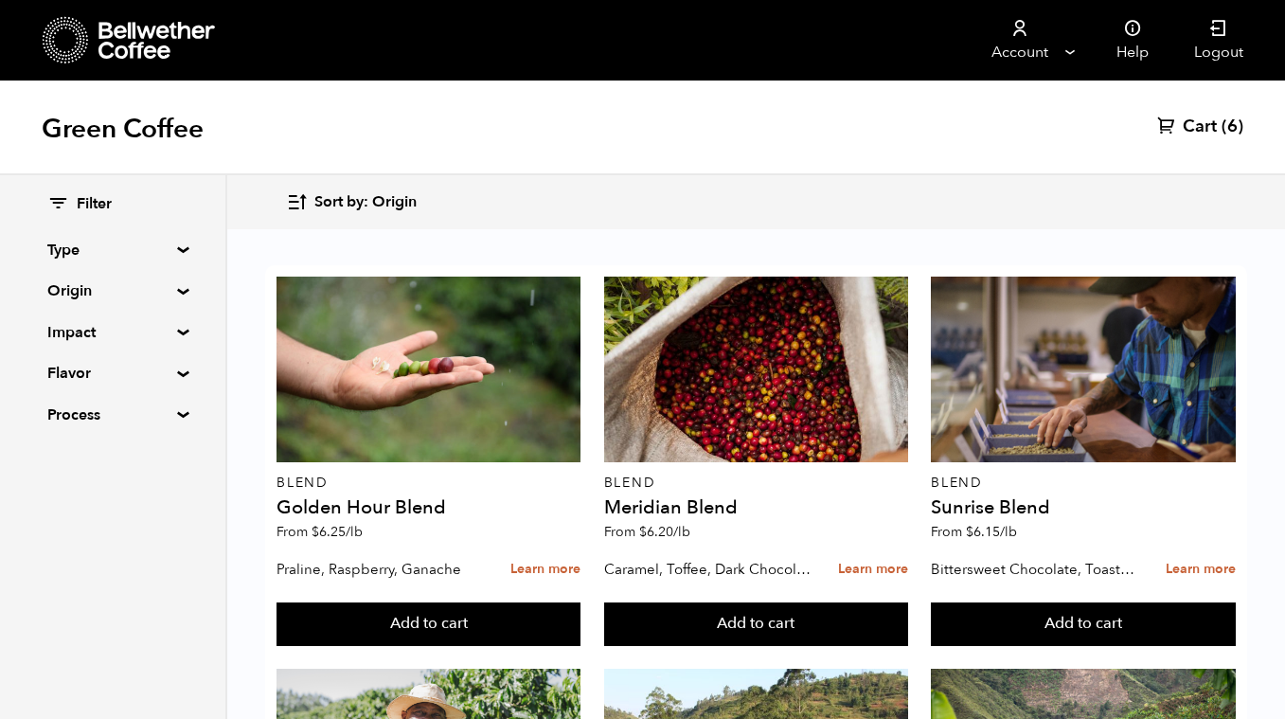
click at [580, 609] on button "Add to cart" at bounding box center [429, 624] width 304 height 44
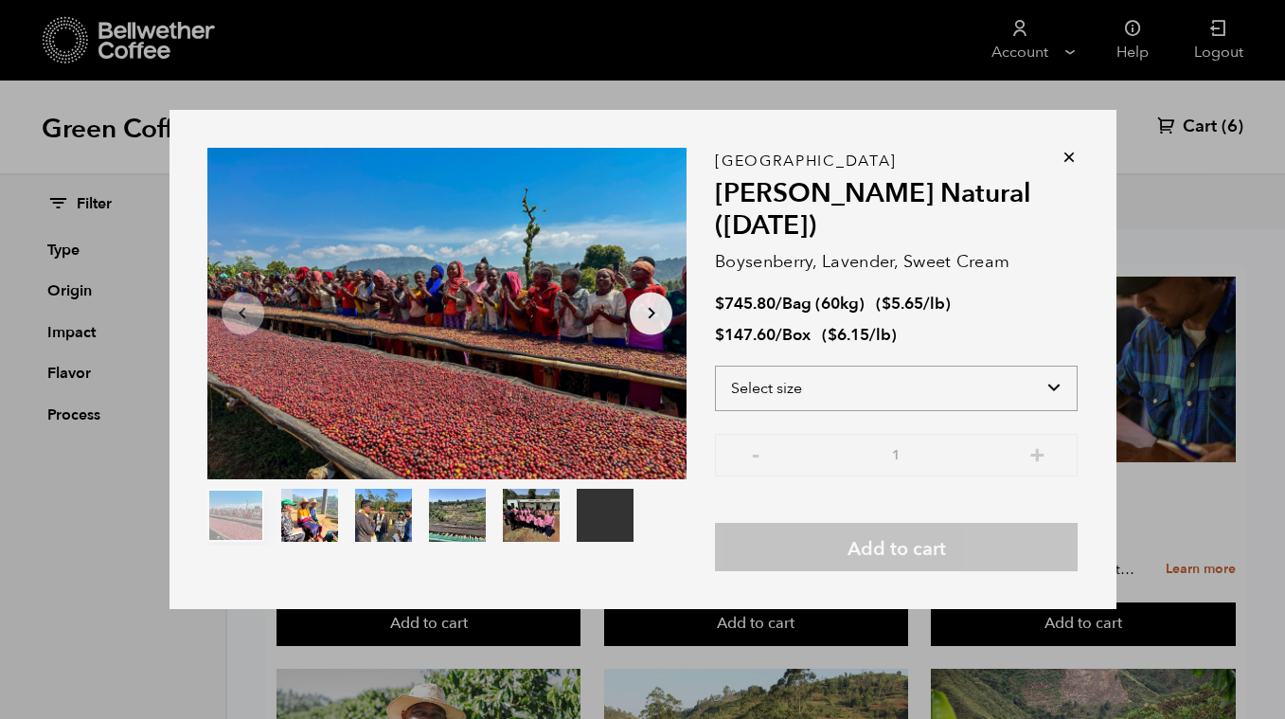
click at [1051, 392] on select "Select size Bag (60kg) (132 lbs) Box (24 lbs)" at bounding box center [896, 388] width 363 height 45
select select "bag-3"
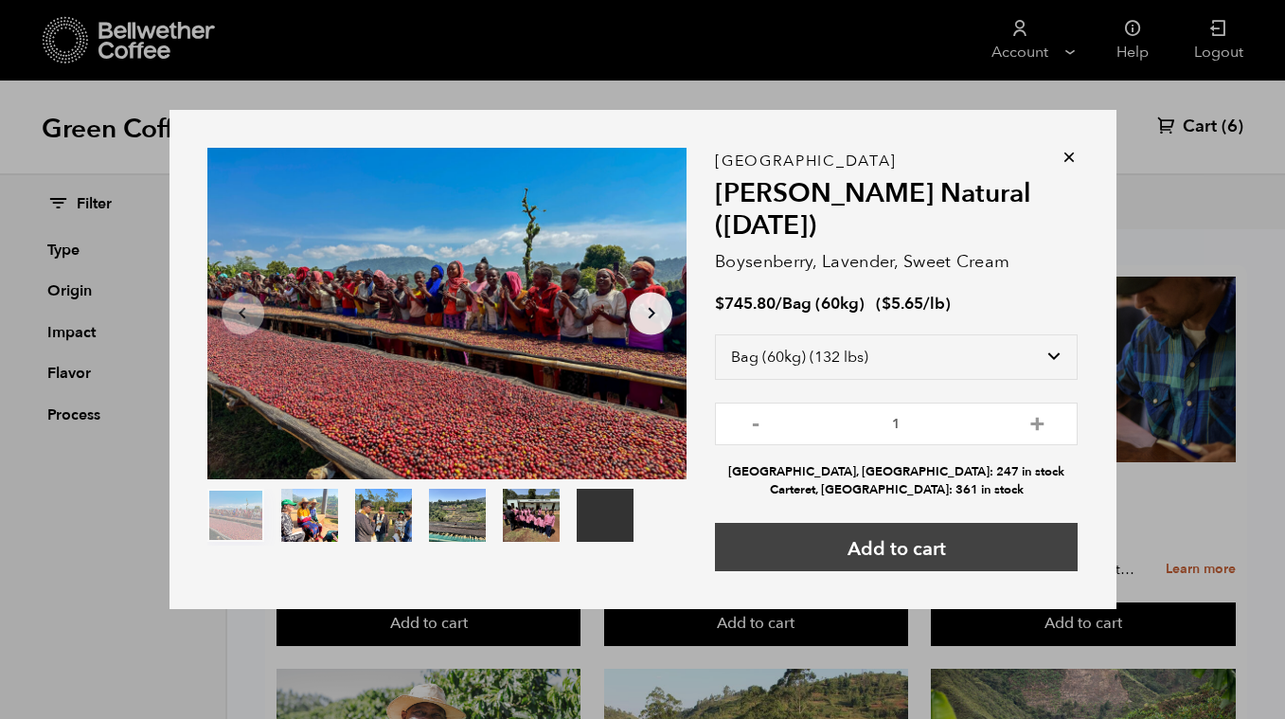
click at [955, 535] on button "Add to cart" at bounding box center [896, 547] width 363 height 48
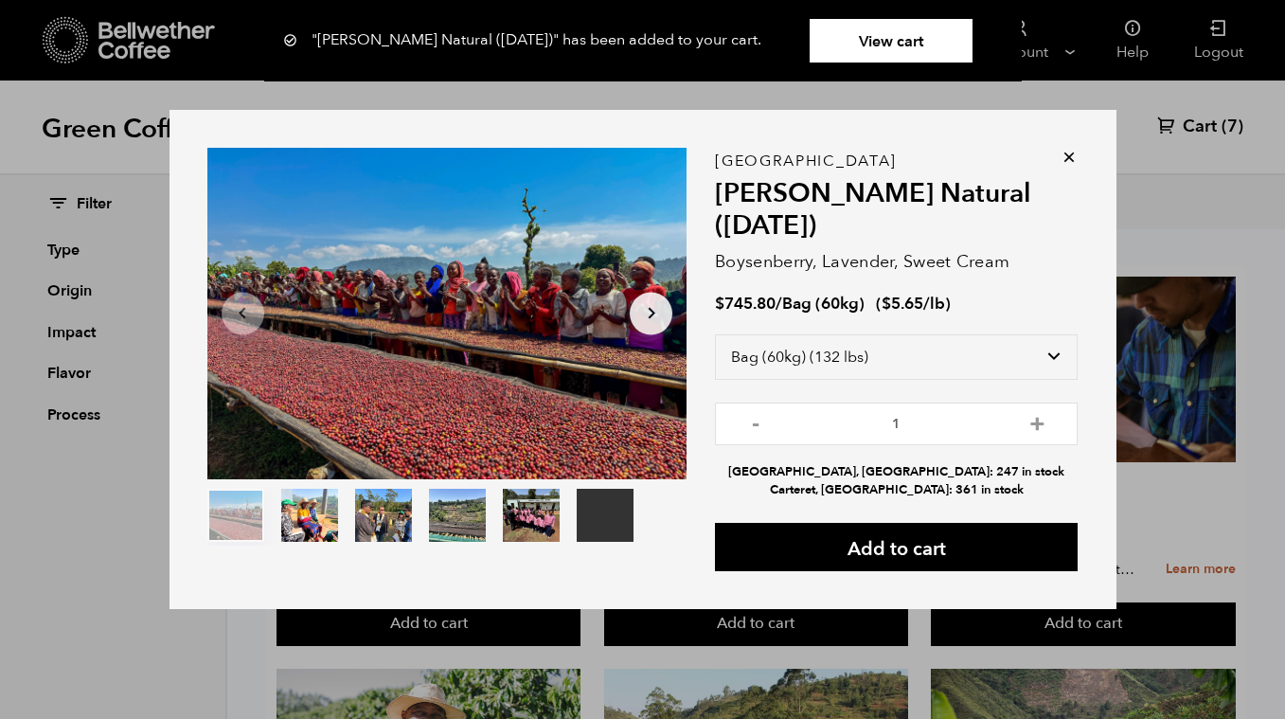
click at [1067, 153] on icon at bounding box center [1069, 157] width 19 height 19
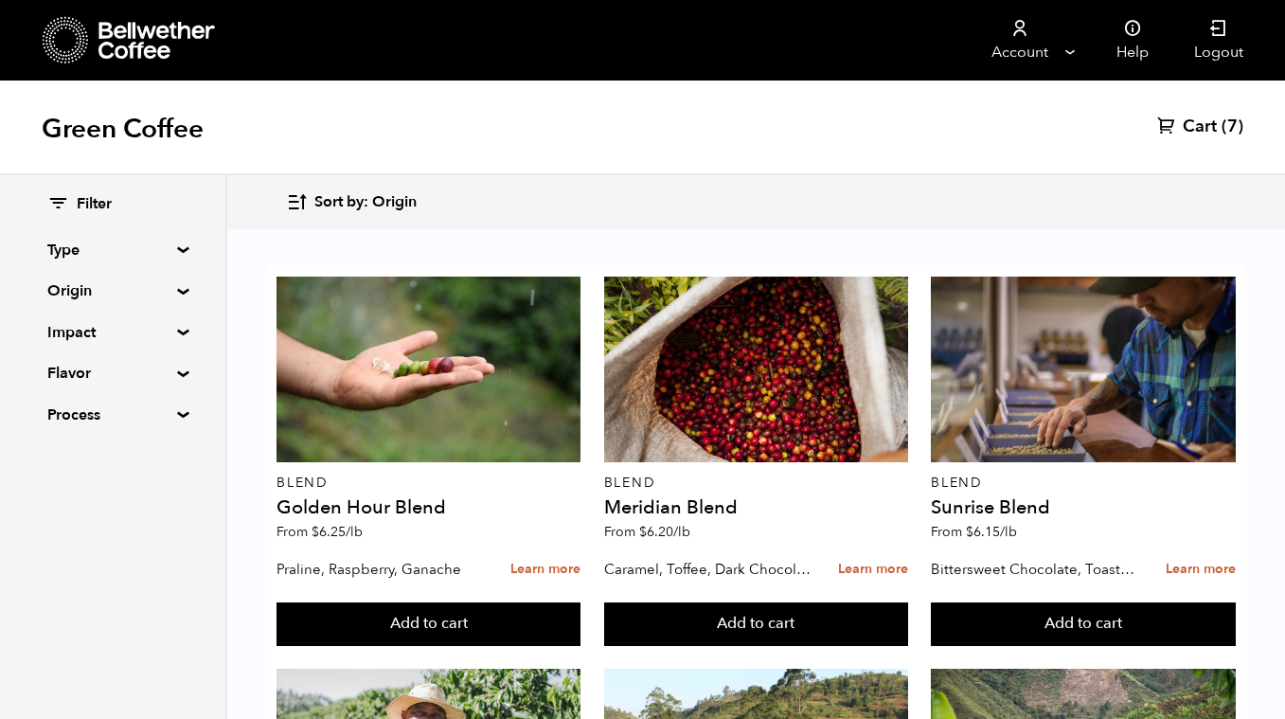
click at [1212, 116] on span "Cart" at bounding box center [1200, 127] width 34 height 23
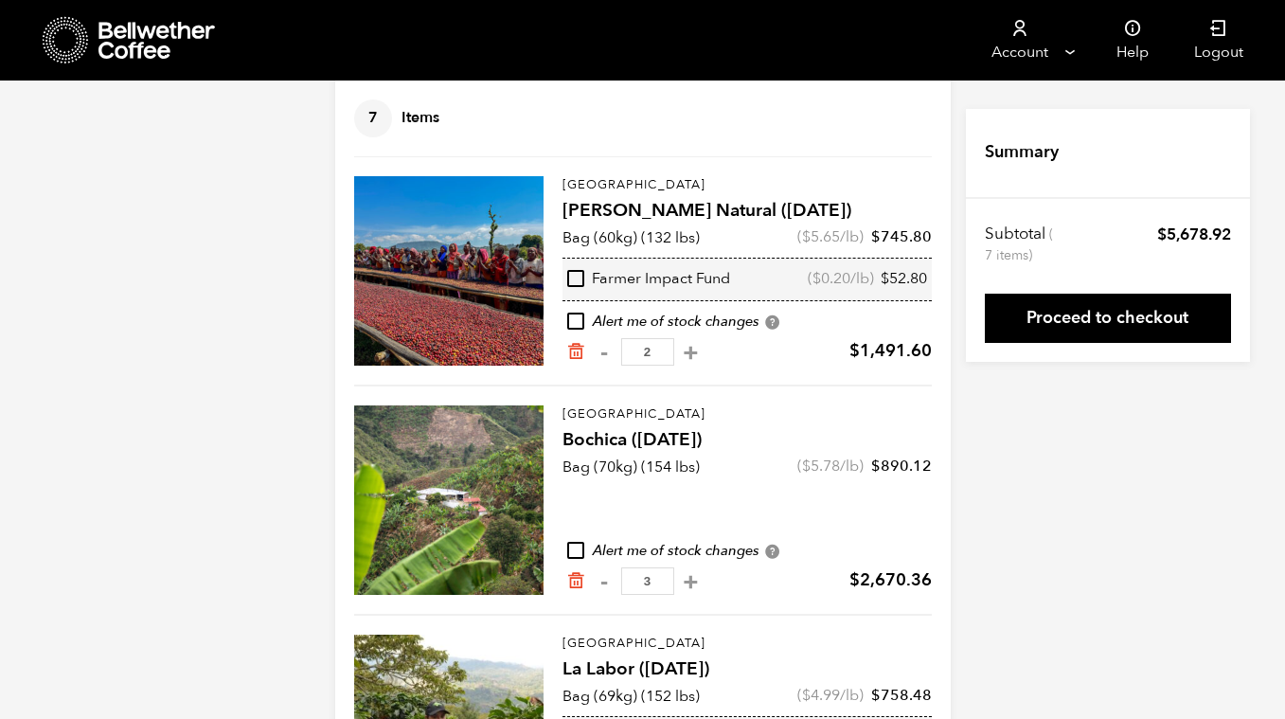
scroll to position [126, 0]
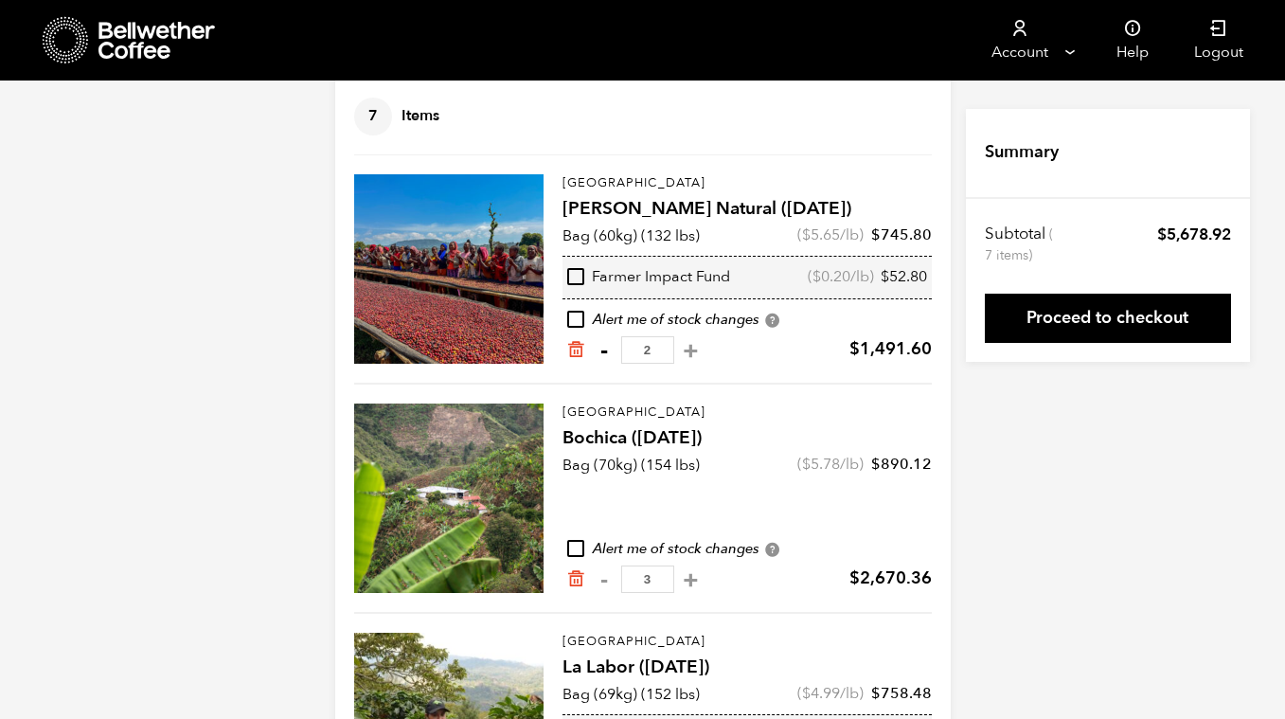
click at [603, 350] on button "-" at bounding box center [605, 350] width 24 height 19
type input "1"
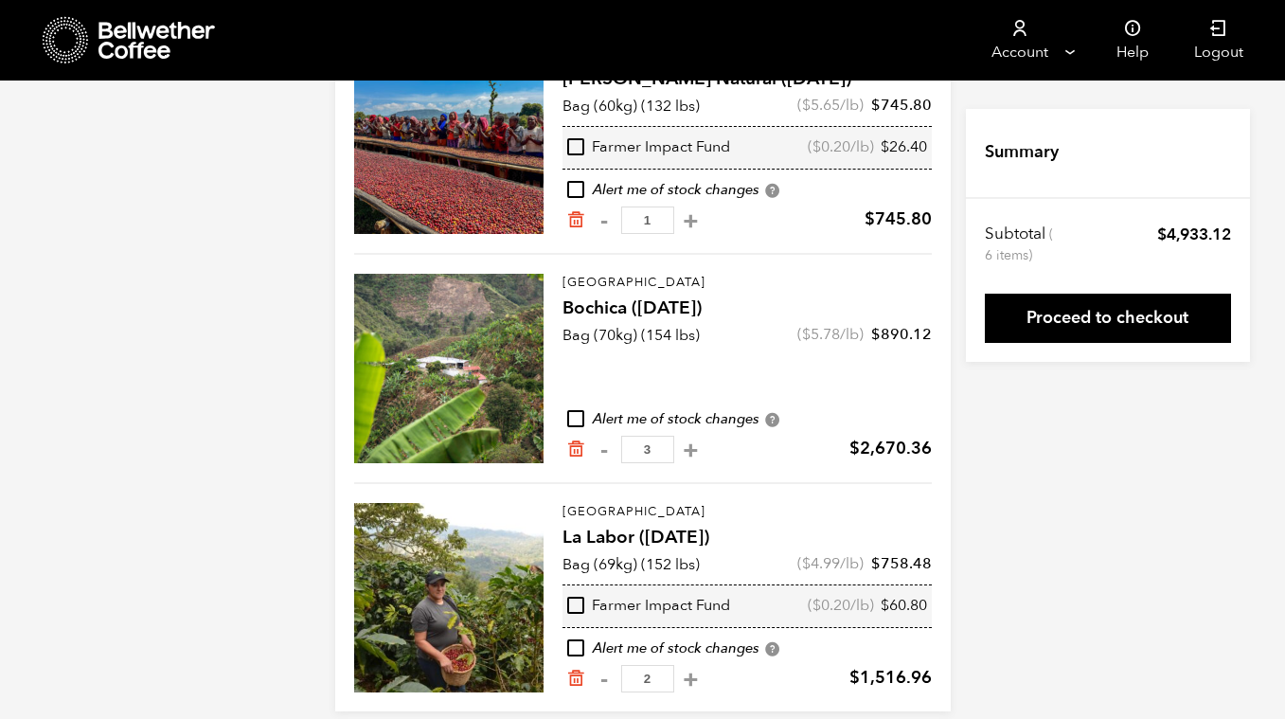
scroll to position [277, 0]
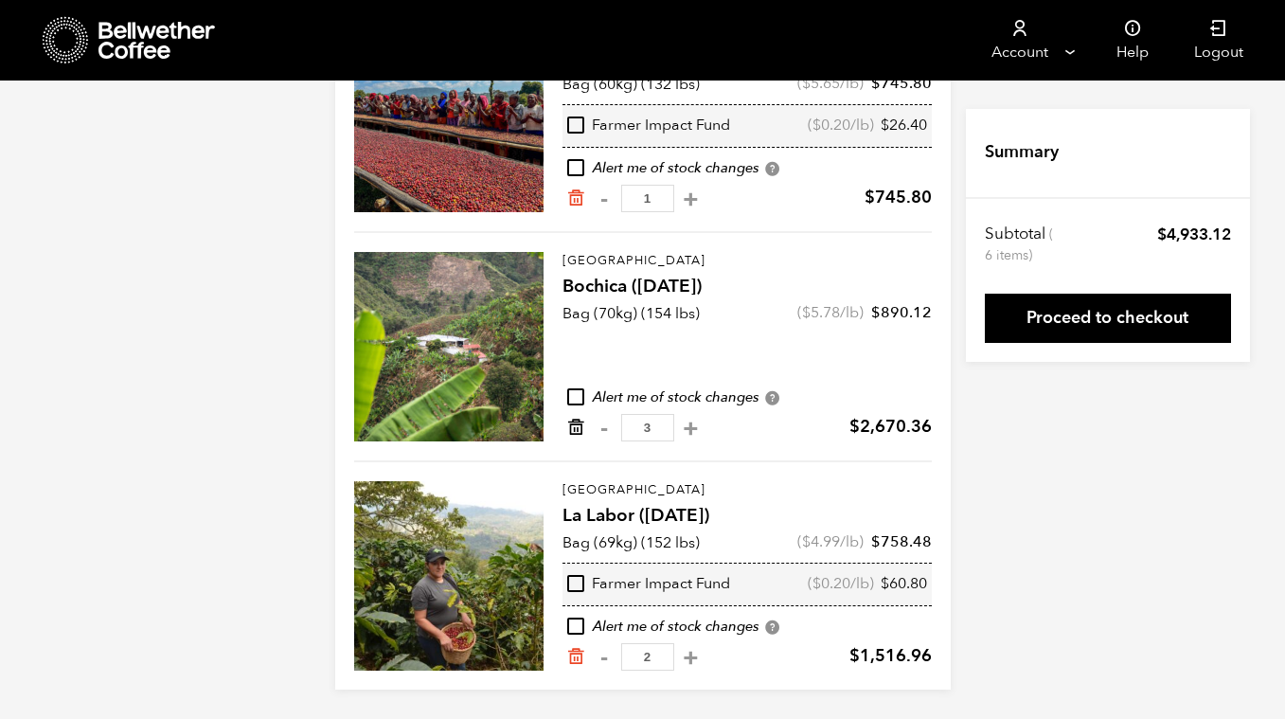
click at [579, 428] on icon "Remove from cart" at bounding box center [575, 427] width 19 height 19
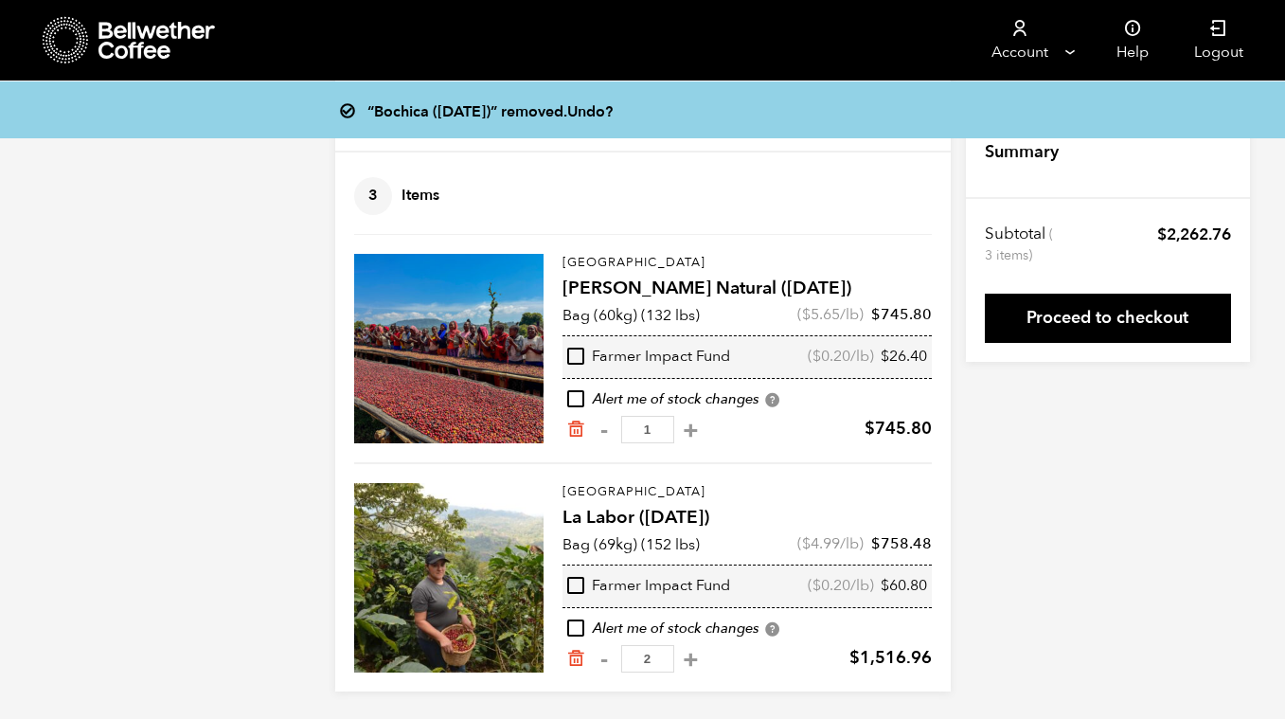
scroll to position [48, 0]
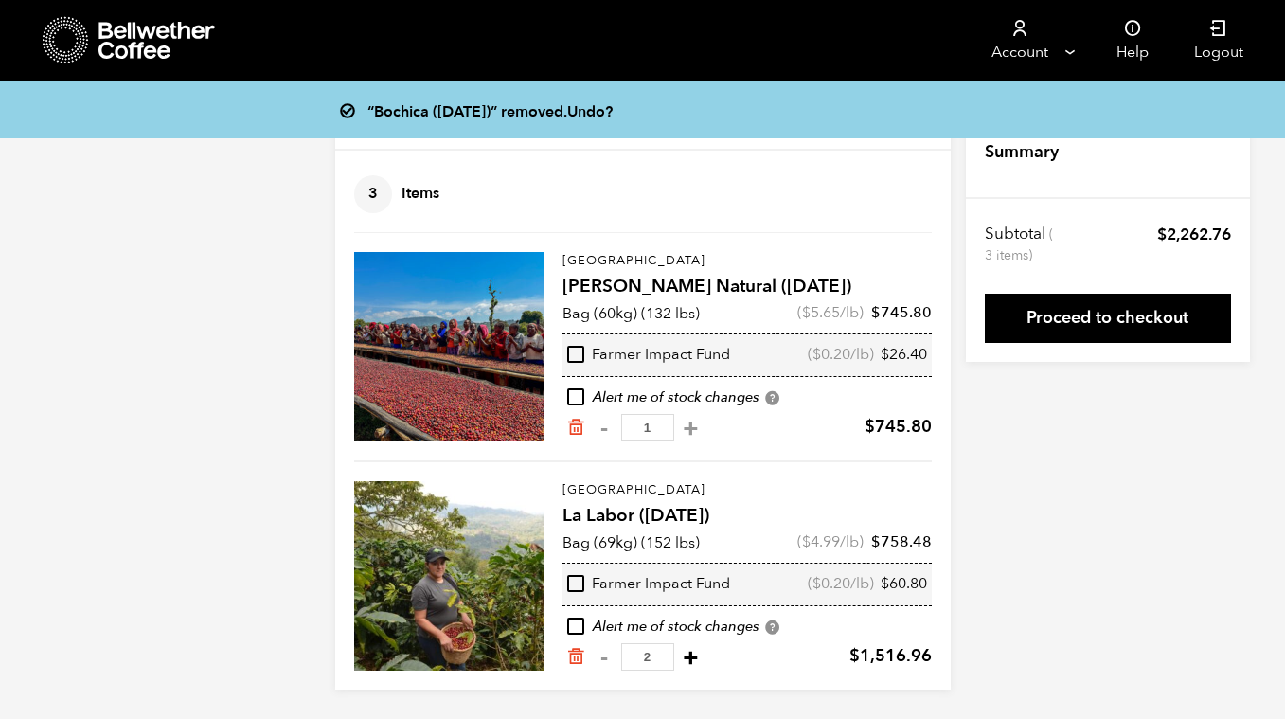
click at [685, 656] on button "+" at bounding box center [691, 657] width 24 height 19
type input "3"
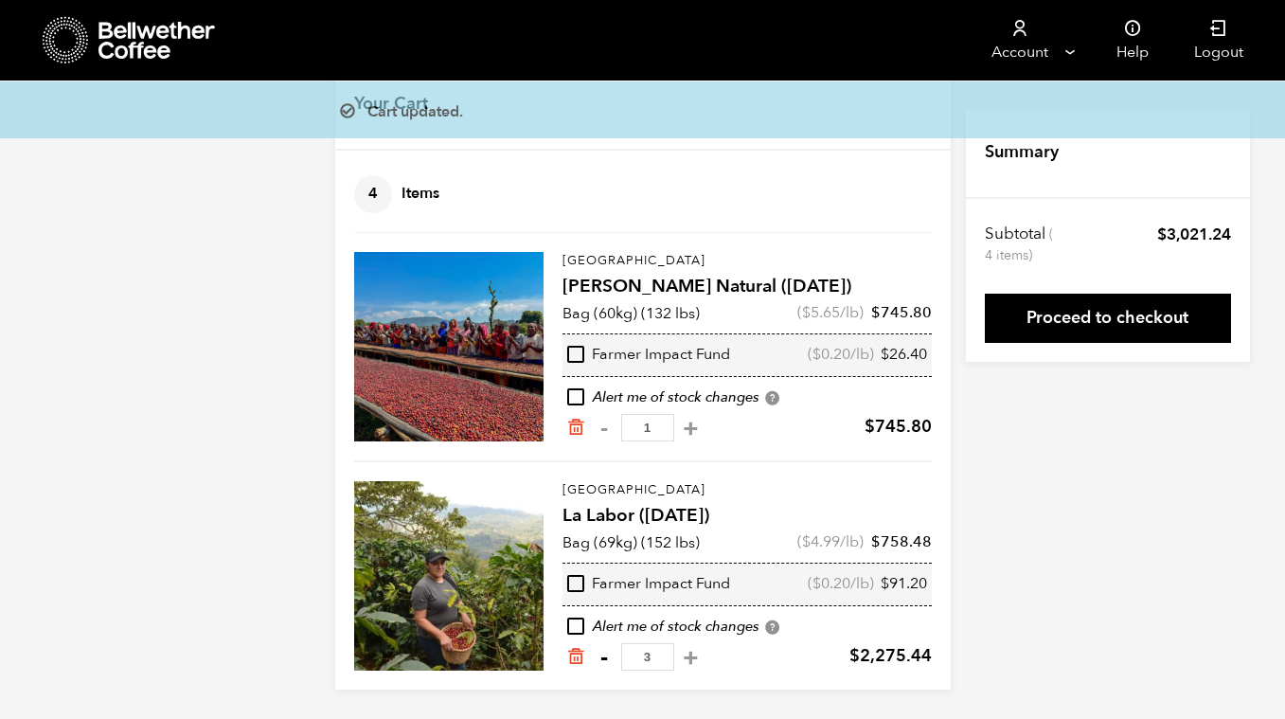
click at [601, 657] on button "-" at bounding box center [605, 657] width 24 height 19
type input "2"
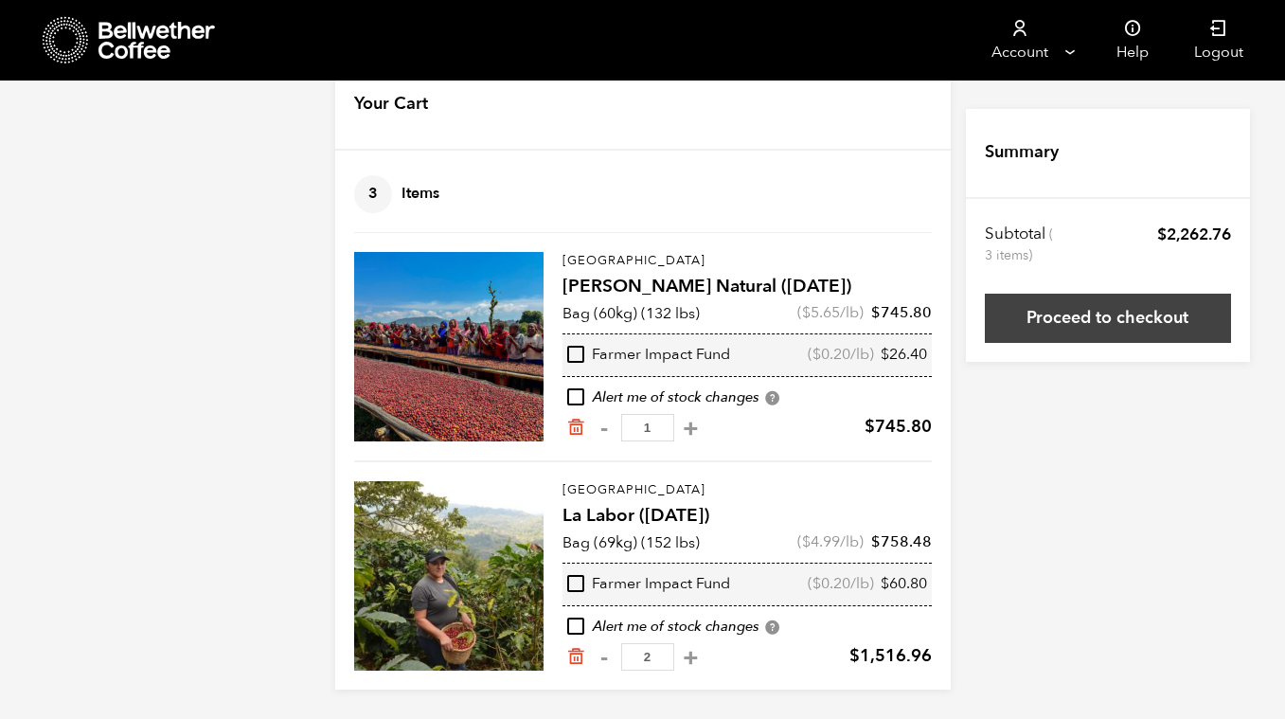
click at [1046, 325] on link "Proceed to checkout" at bounding box center [1108, 318] width 246 height 49
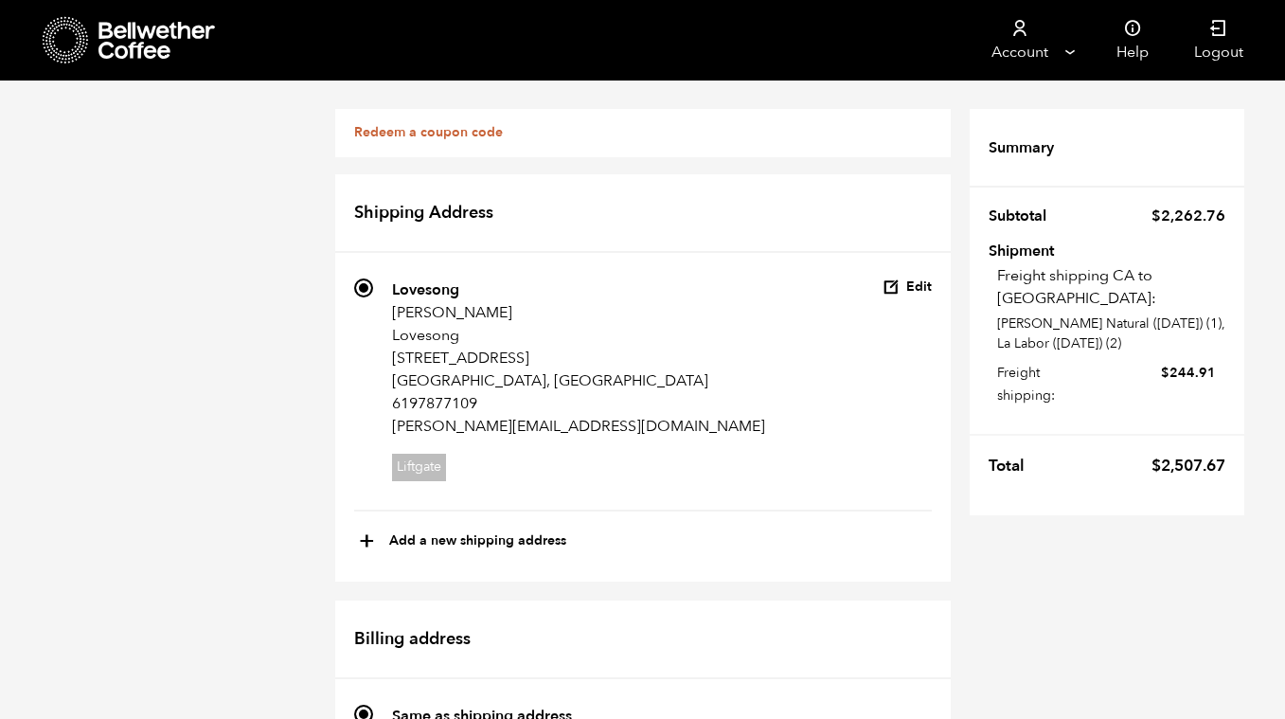
scroll to position [945, 0]
radio input "true"
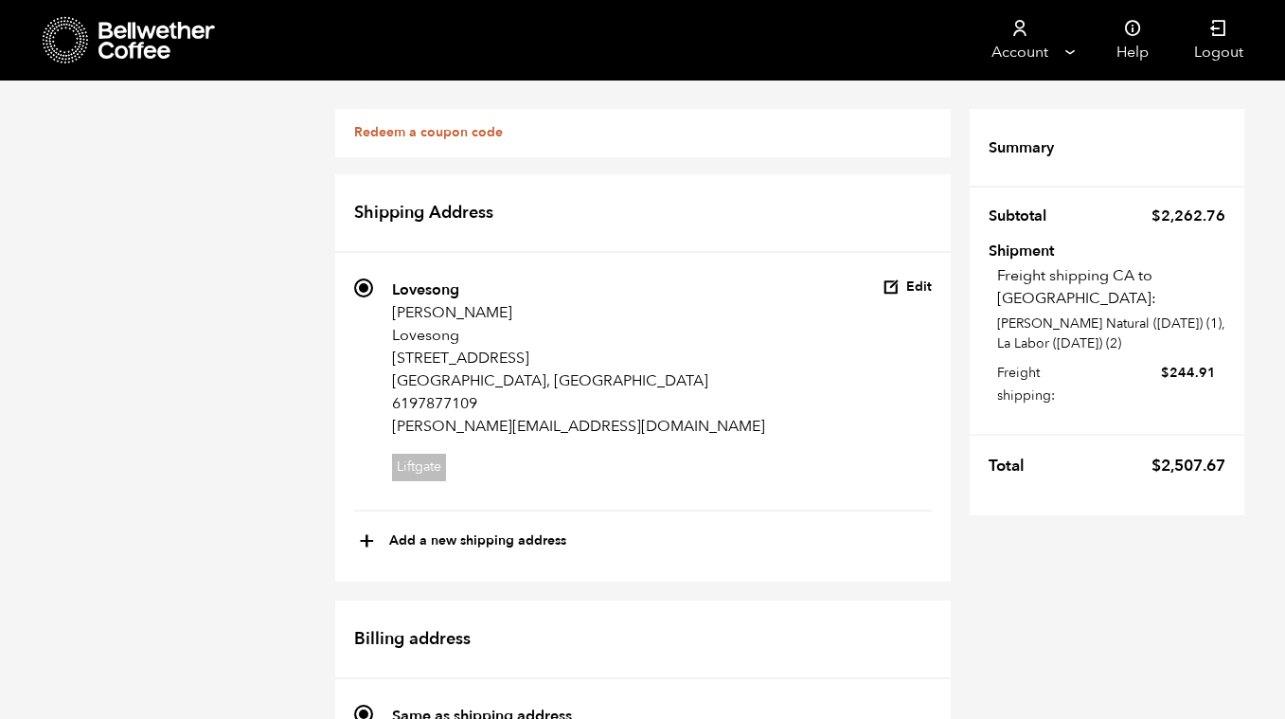
scroll to position [1577, 0]
